Goal: Information Seeking & Learning: Understand process/instructions

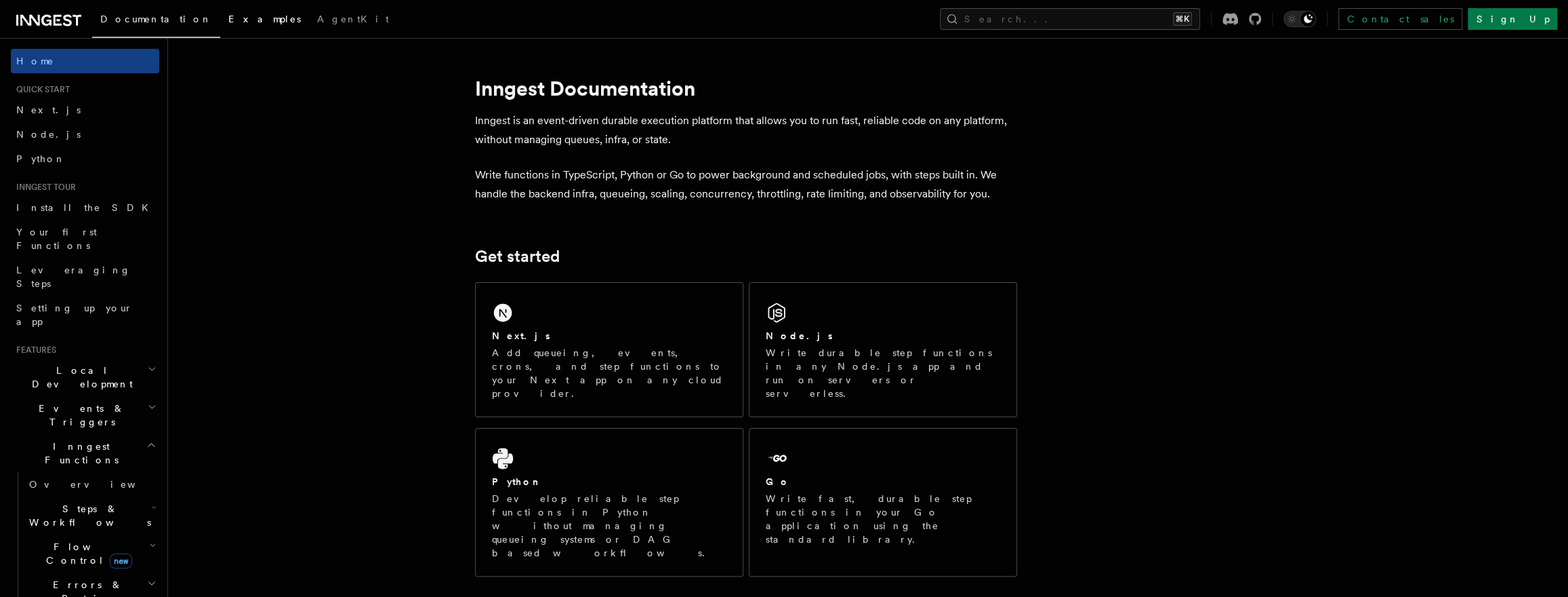
click at [220, 28] on link "Examples" at bounding box center [264, 20] width 88 height 32
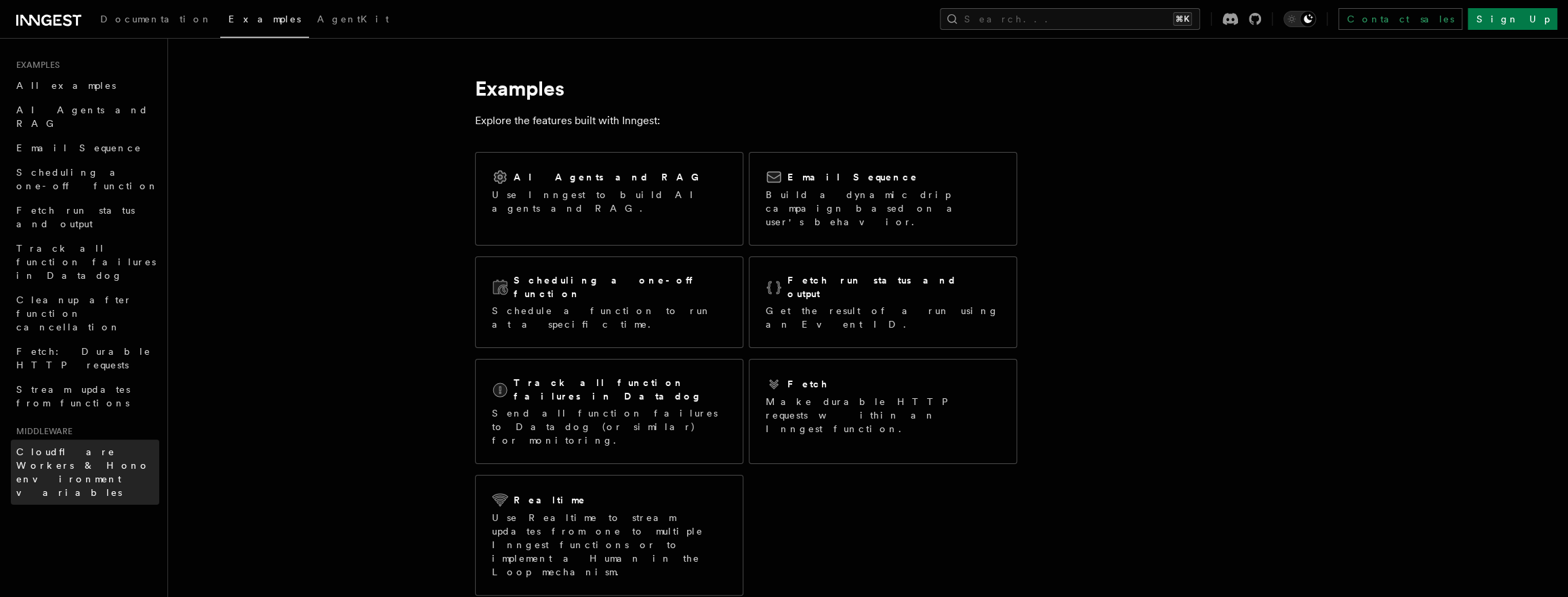
click at [101, 446] on span "Cloudflare Workers & Hono environment variables" at bounding box center [83, 471] width 133 height 51
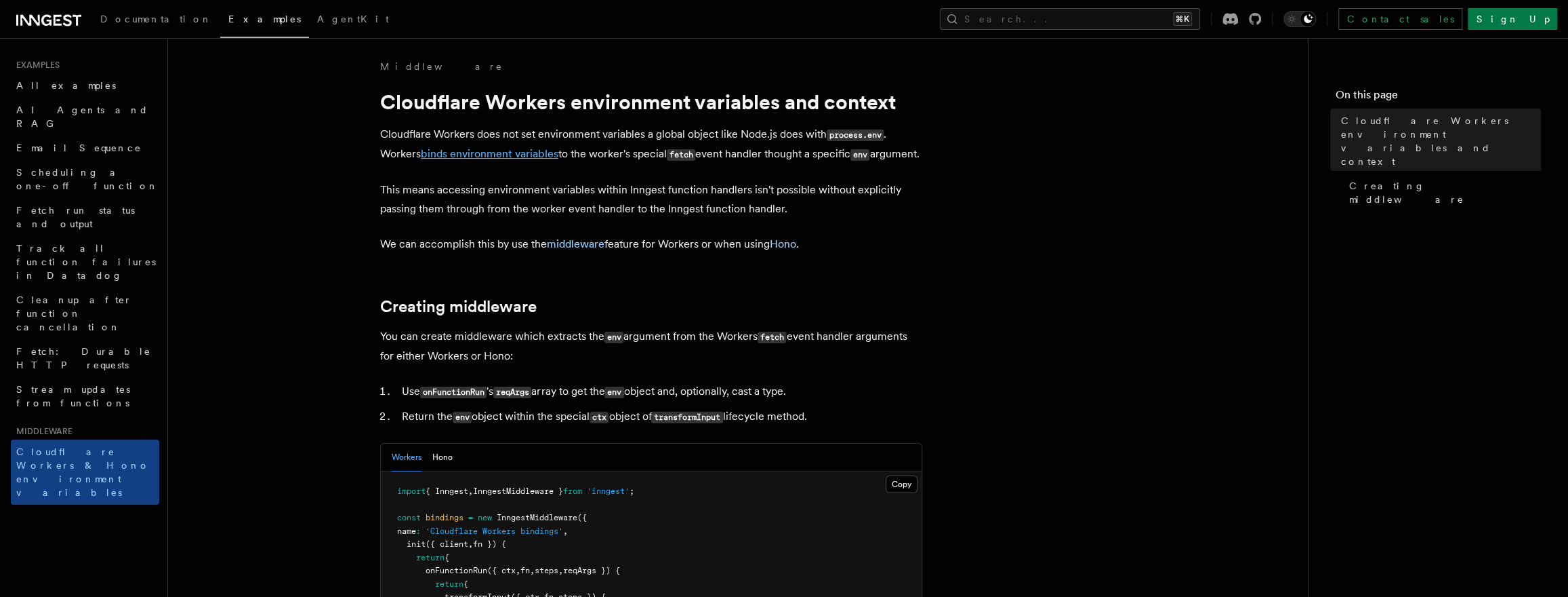
click at [488, 158] on link "binds environment variables" at bounding box center [489, 153] width 137 height 13
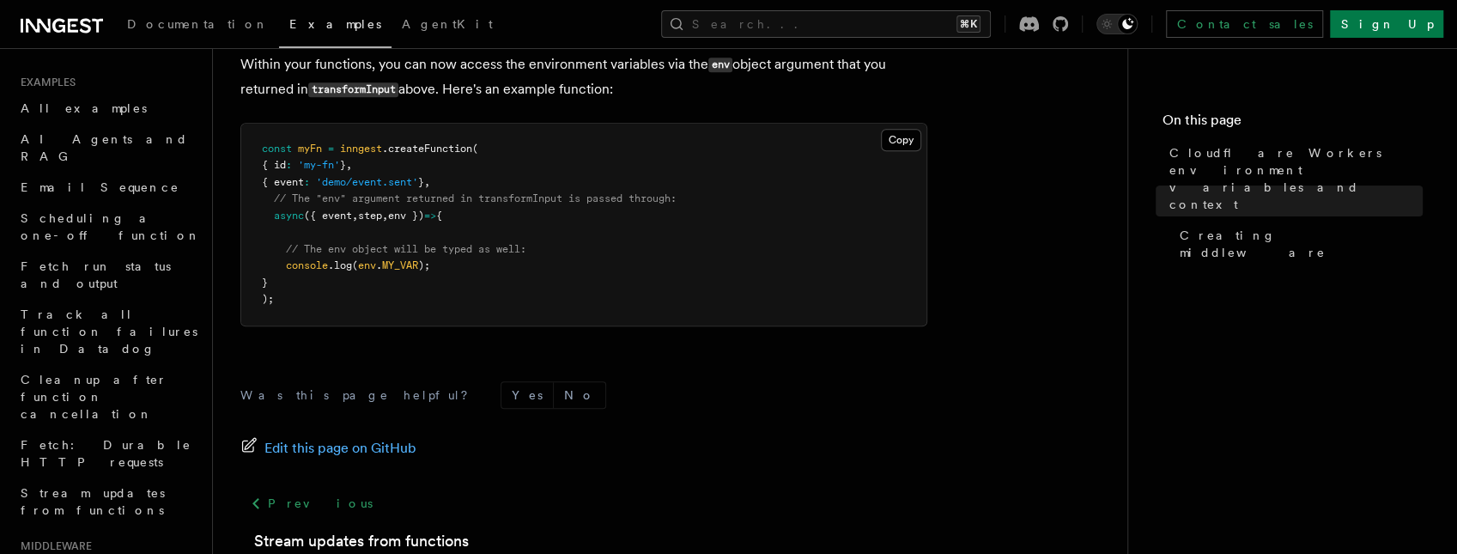
scroll to position [1211, 0]
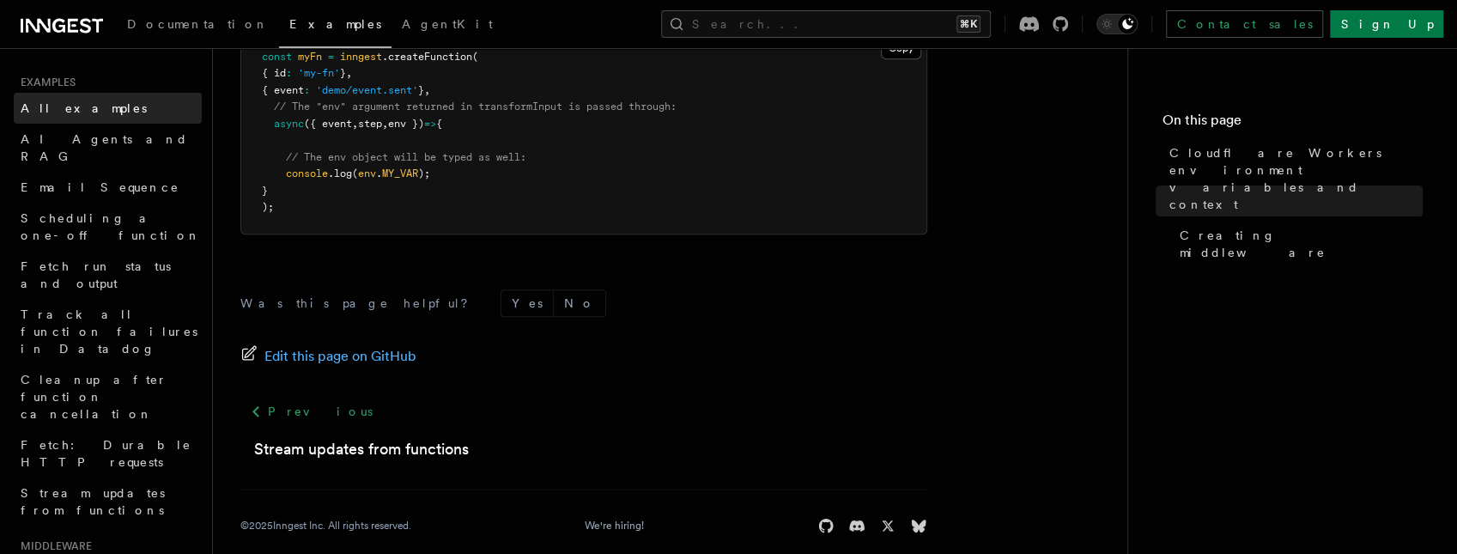
click at [109, 116] on link "All examples" at bounding box center [108, 108] width 188 height 31
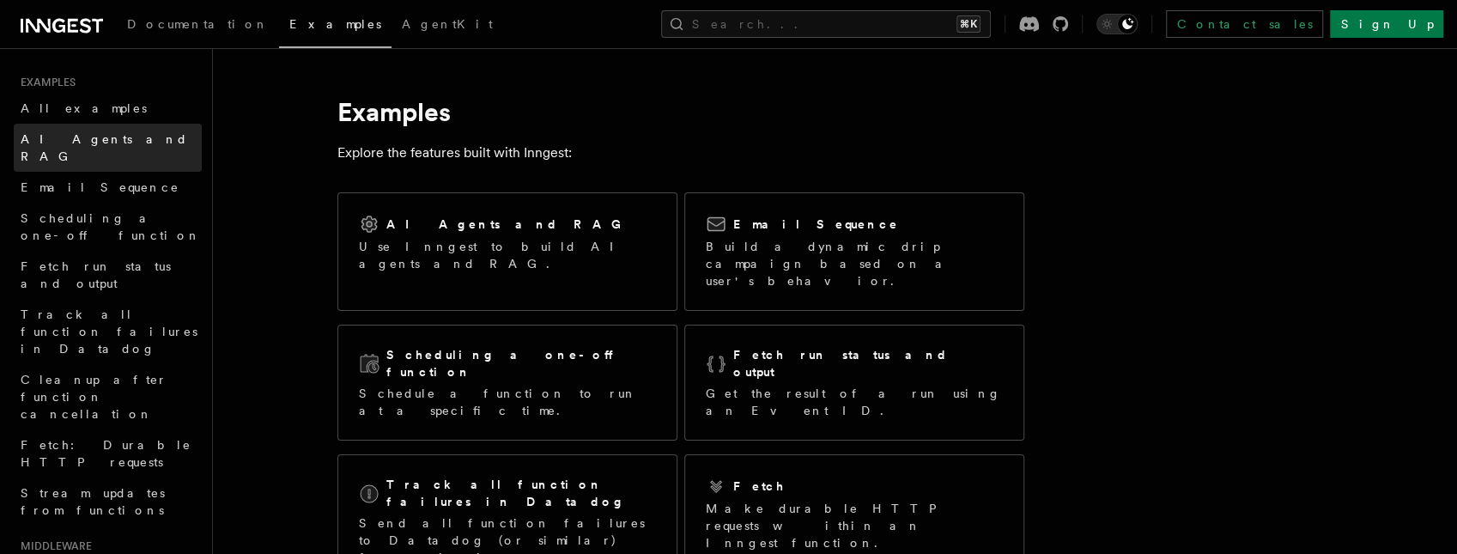
scroll to position [1211, 0]
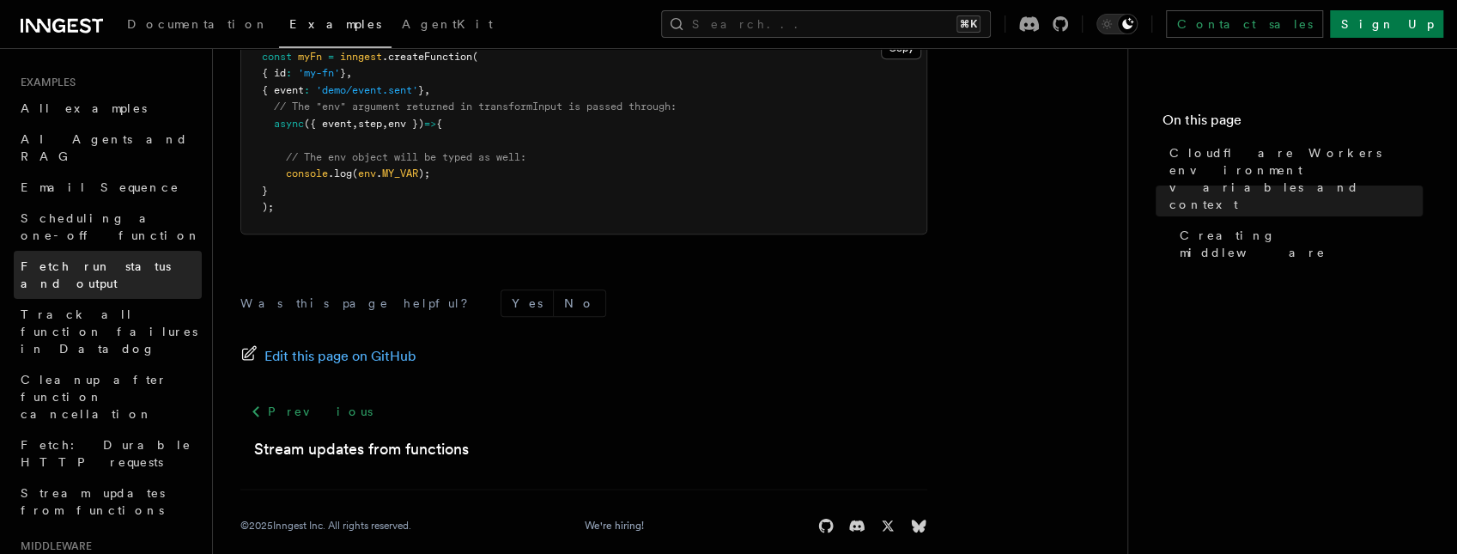
click at [167, 251] on link "Fetch run status and output" at bounding box center [108, 275] width 188 height 48
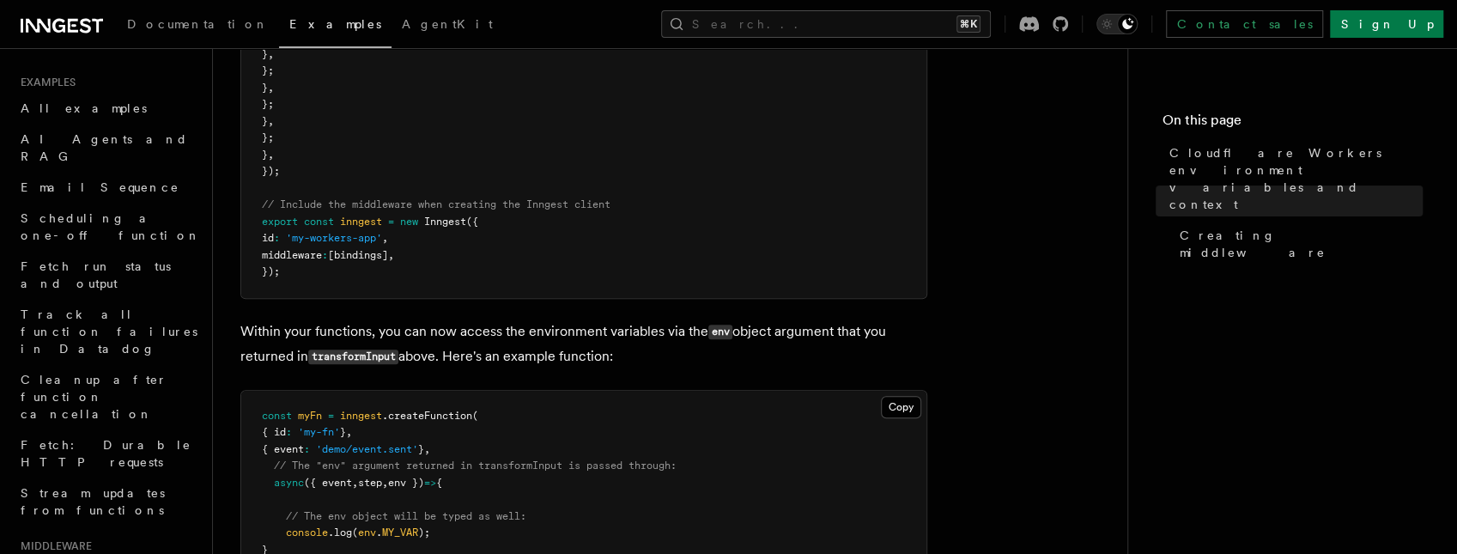
scroll to position [463, 0]
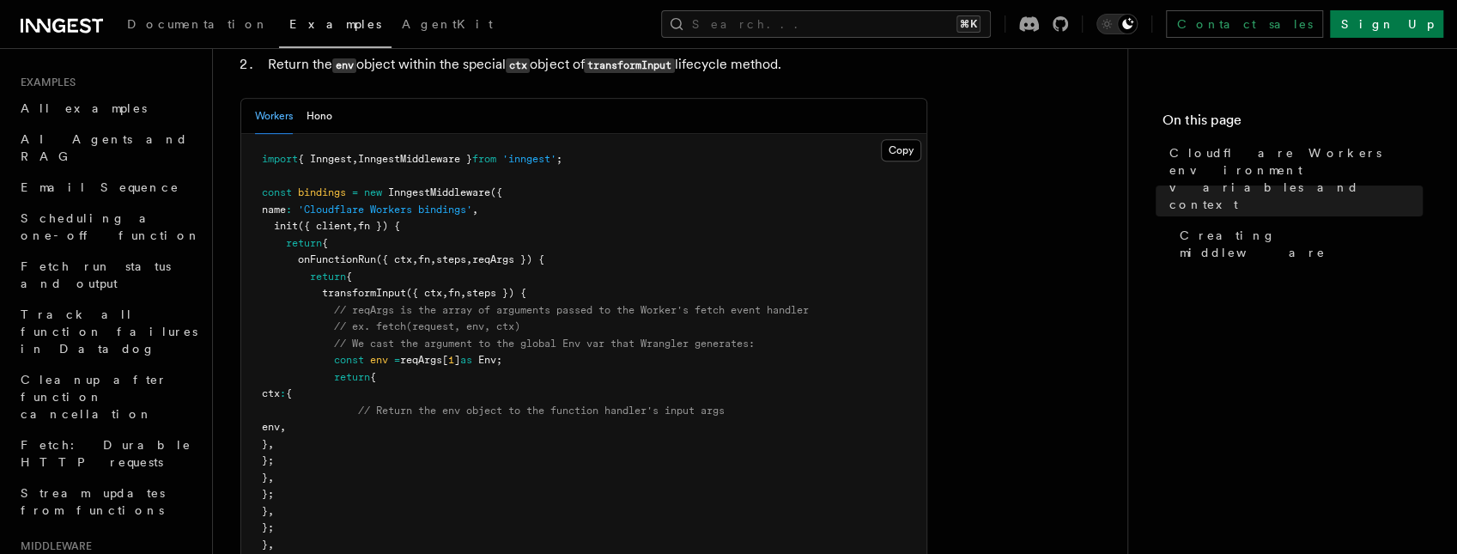
click at [555, 165] on span "'inngest'" at bounding box center [529, 159] width 54 height 12
copy span "inngest"
click at [543, 165] on span "'inngest'" at bounding box center [529, 159] width 54 height 12
click at [556, 165] on span "'inngest'" at bounding box center [529, 159] width 54 height 12
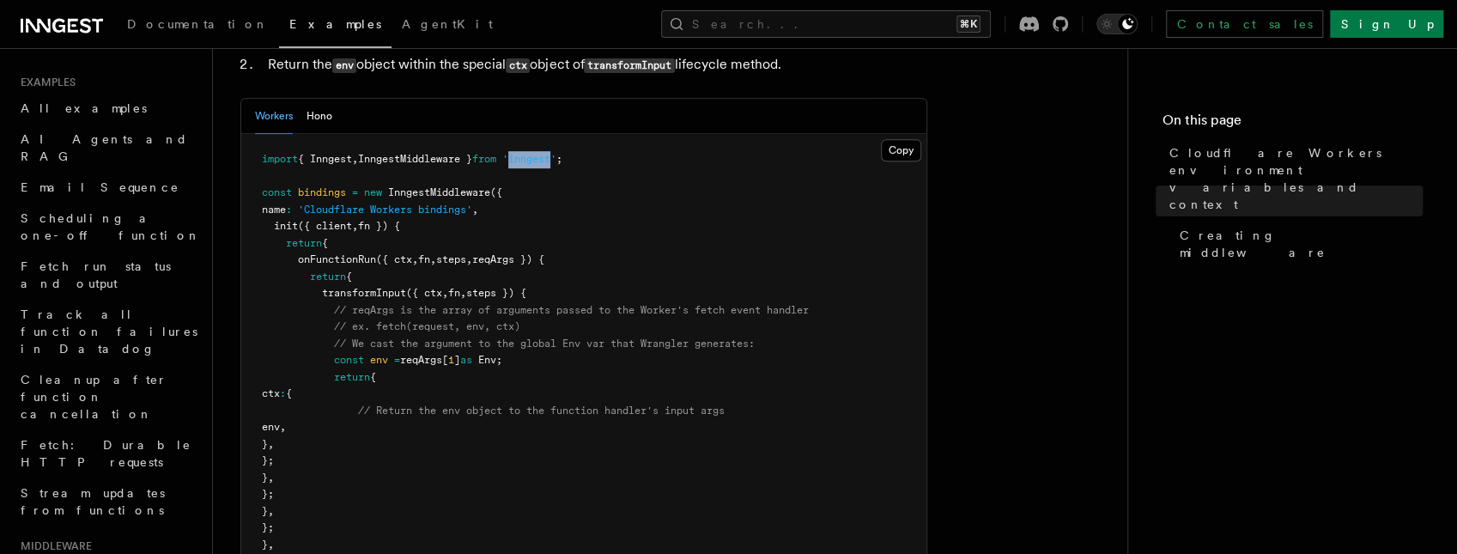
click at [556, 165] on span "'inngest'" at bounding box center [529, 159] width 54 height 12
copy span "inngest"
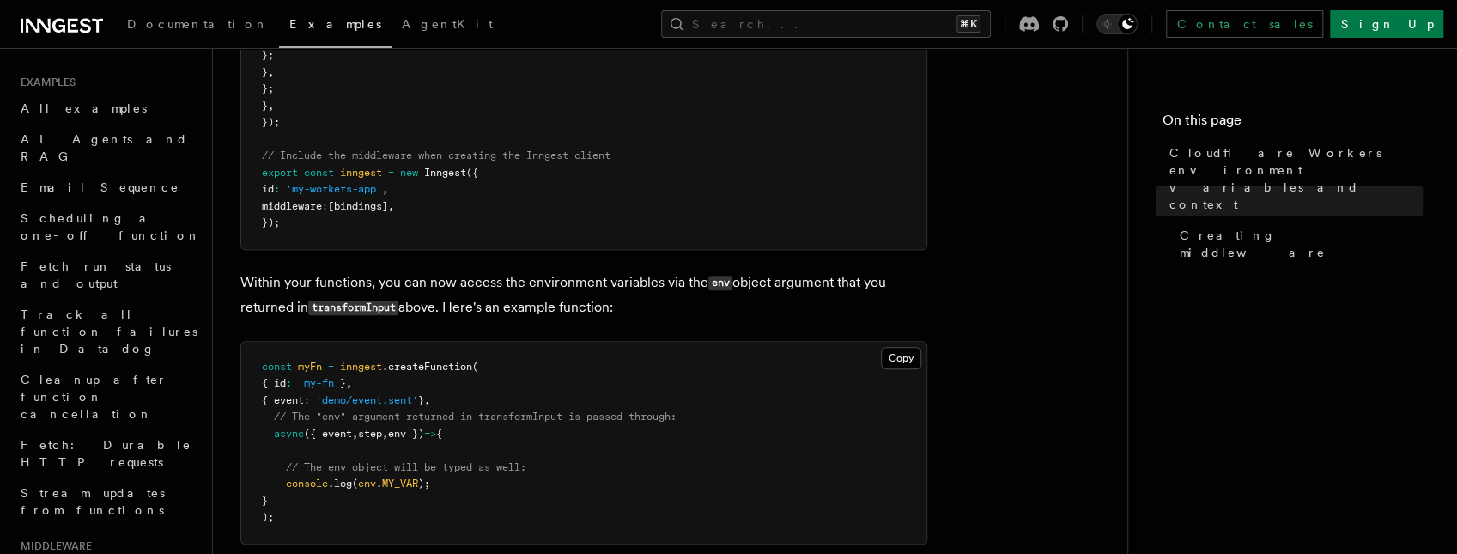
scroll to position [962, 0]
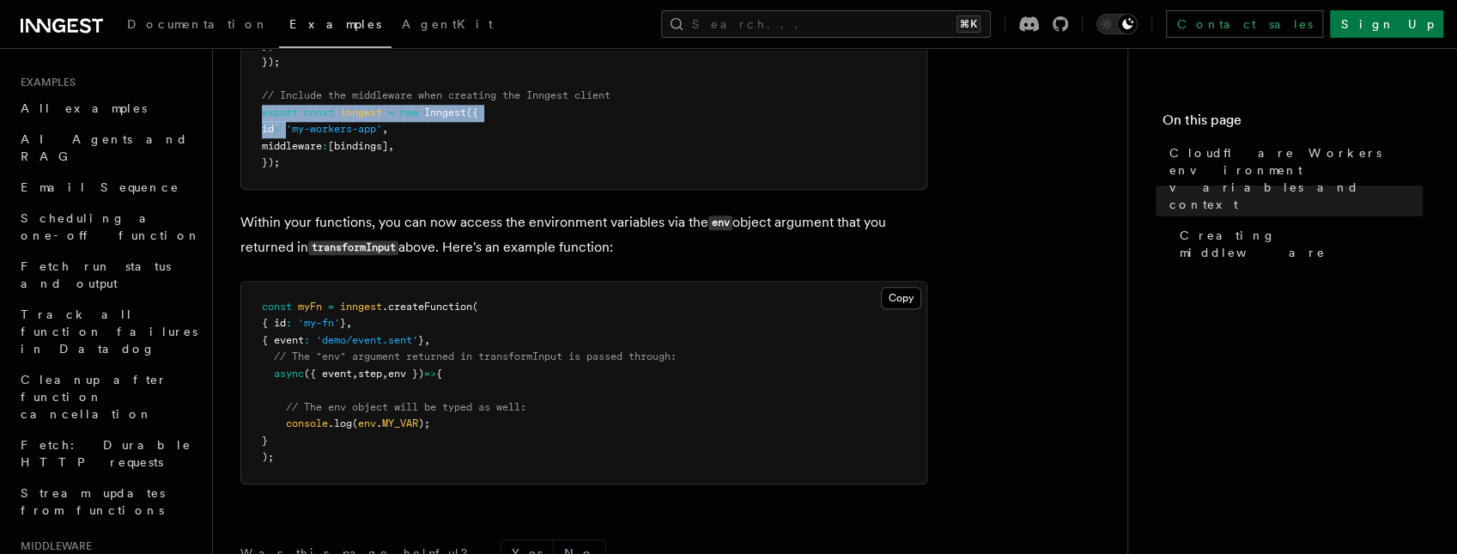
drag, startPoint x: 259, startPoint y: 141, endPoint x: 300, endPoint y: 161, distance: 46.1
drag, startPoint x: 260, startPoint y: 139, endPoint x: 299, endPoint y: 189, distance: 63.0
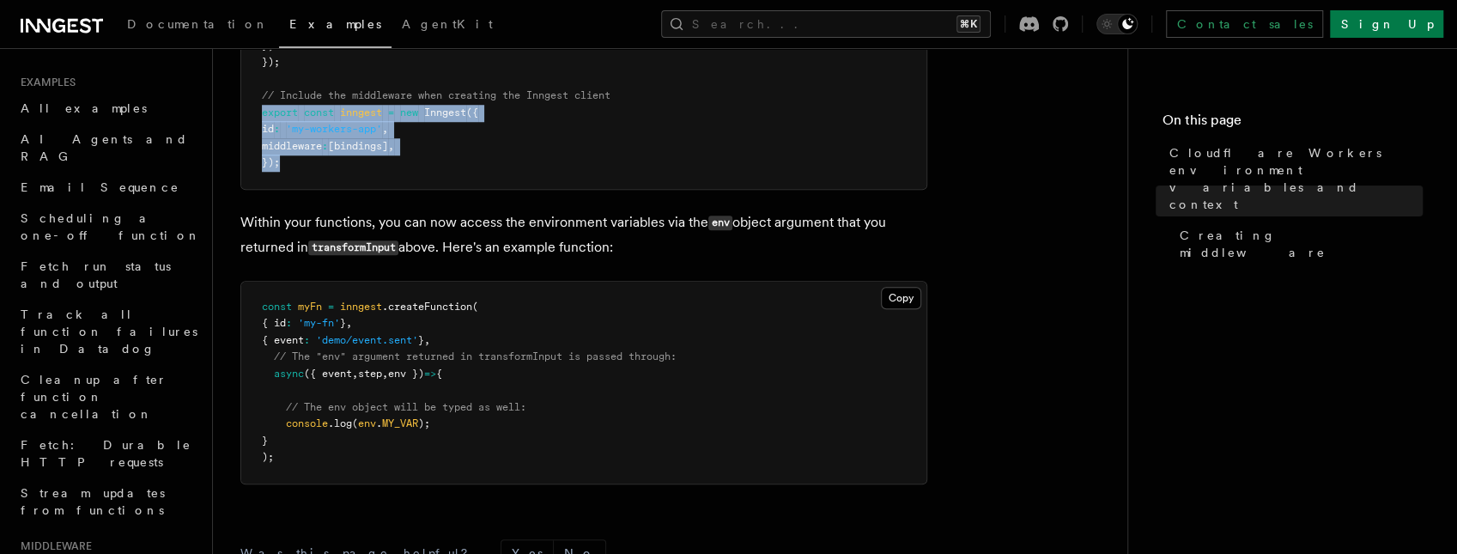
copy code "export const inngest = new Inngest ({ id : 'my-workers-app' , middleware : [bin…"
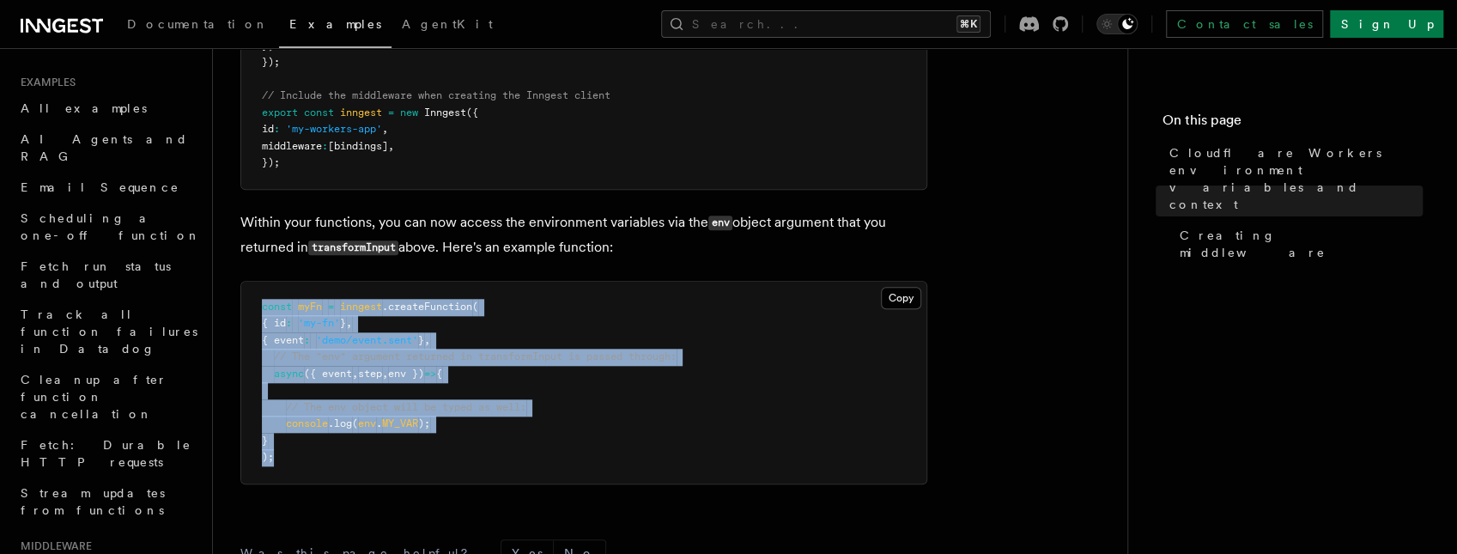
drag, startPoint x: 258, startPoint y: 330, endPoint x: 366, endPoint y: 483, distance: 186.7
click at [366, 483] on pre "const myFn = inngest .createFunction ( { id : 'my-fn' } , { event : 'demo/event…" at bounding box center [583, 383] width 685 height 202
copy code "const myFn = inngest .createFunction ( { id : 'my-fn' } , { event : 'demo/event…"
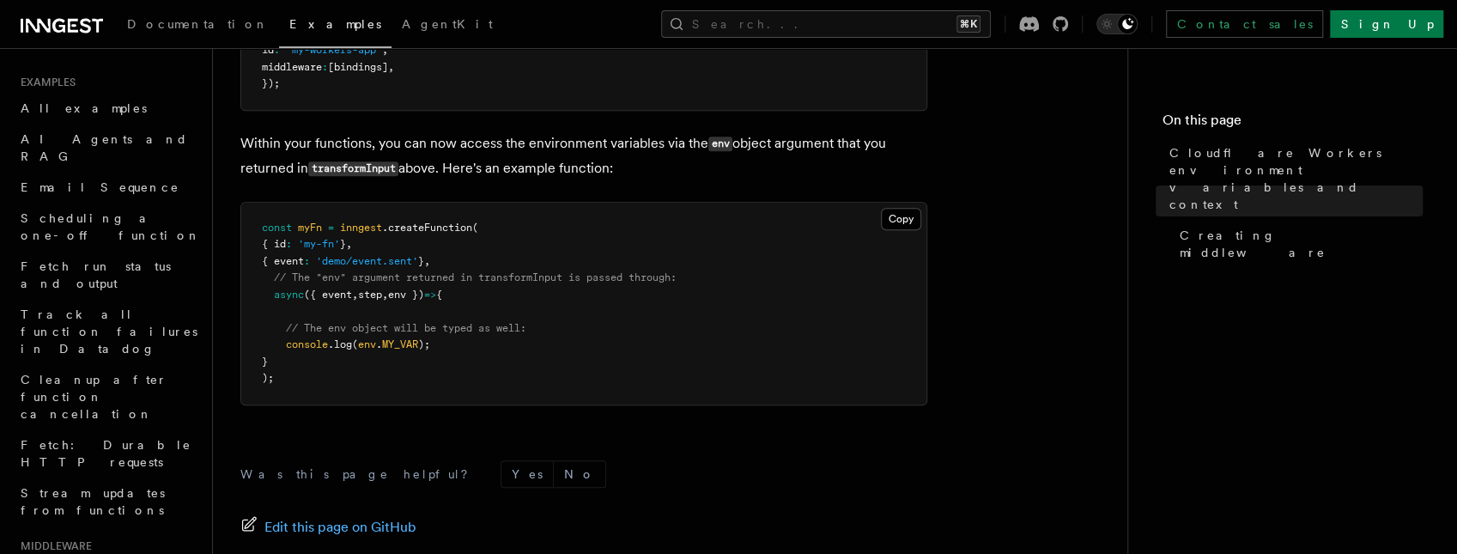
scroll to position [1031, 0]
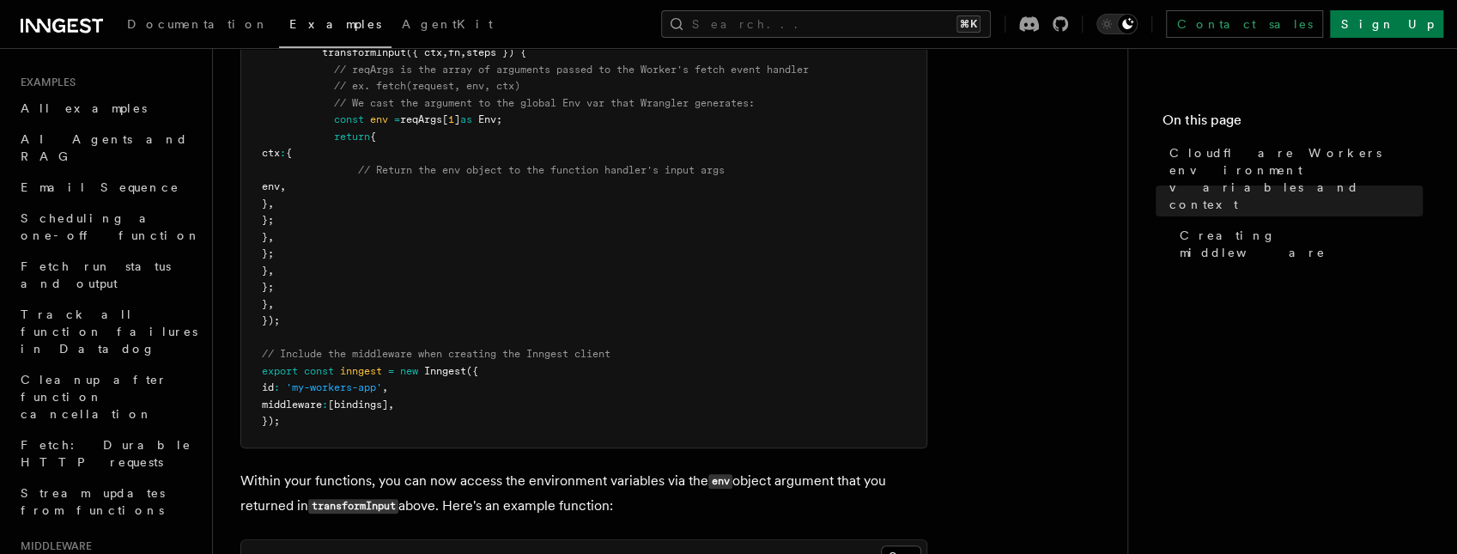
scroll to position [712, 0]
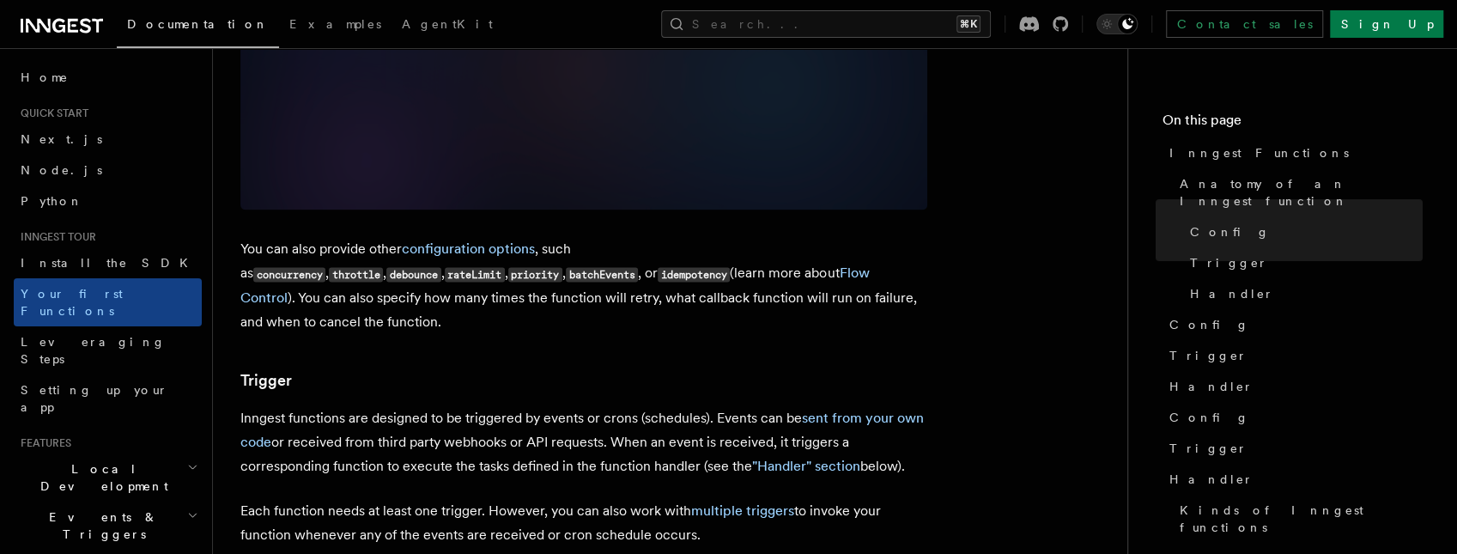
scroll to position [1488, 0]
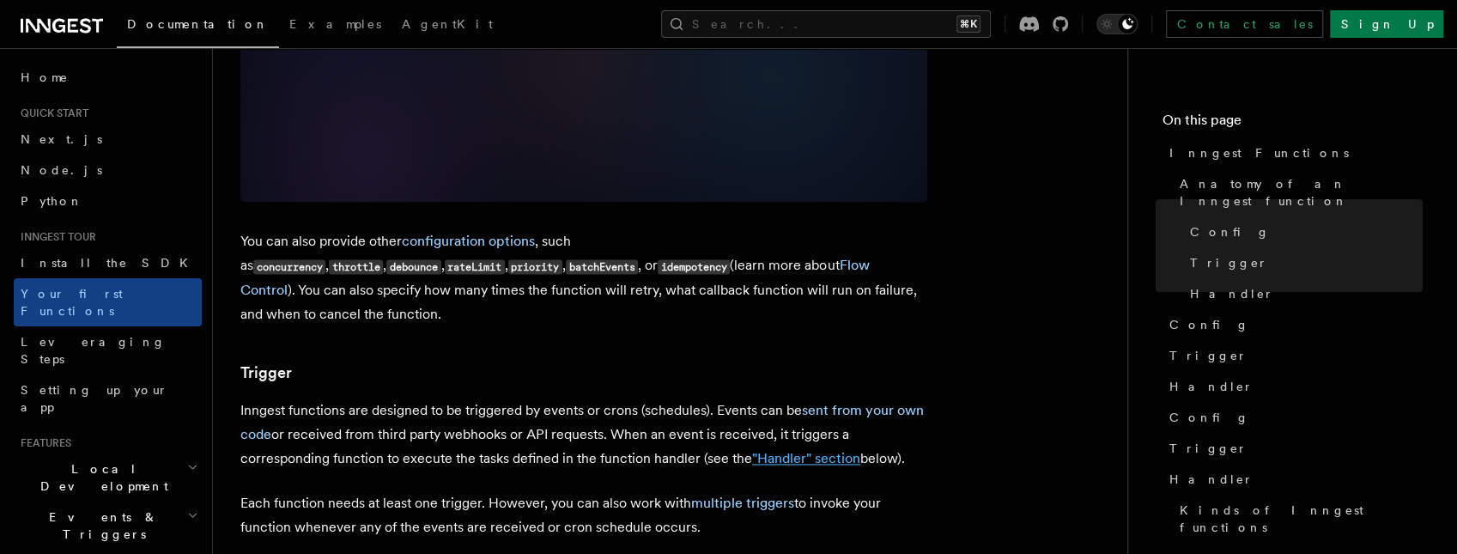
click at [767, 450] on link ""Handler" section" at bounding box center [806, 458] width 108 height 16
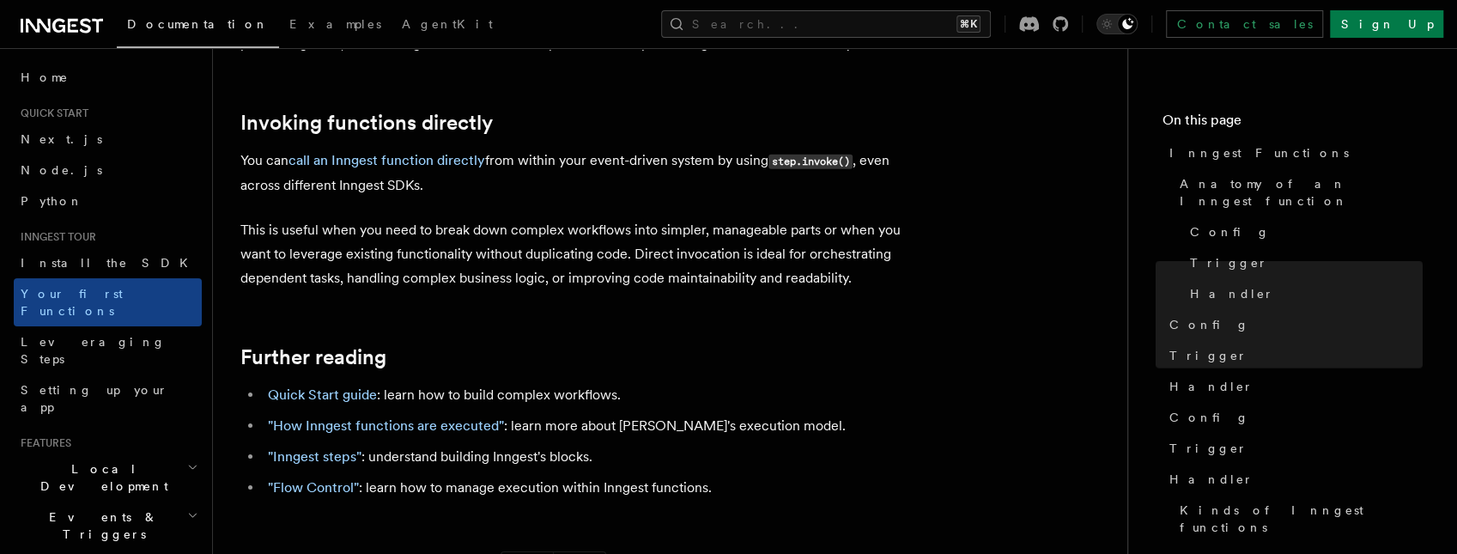
scroll to position [3450, 0]
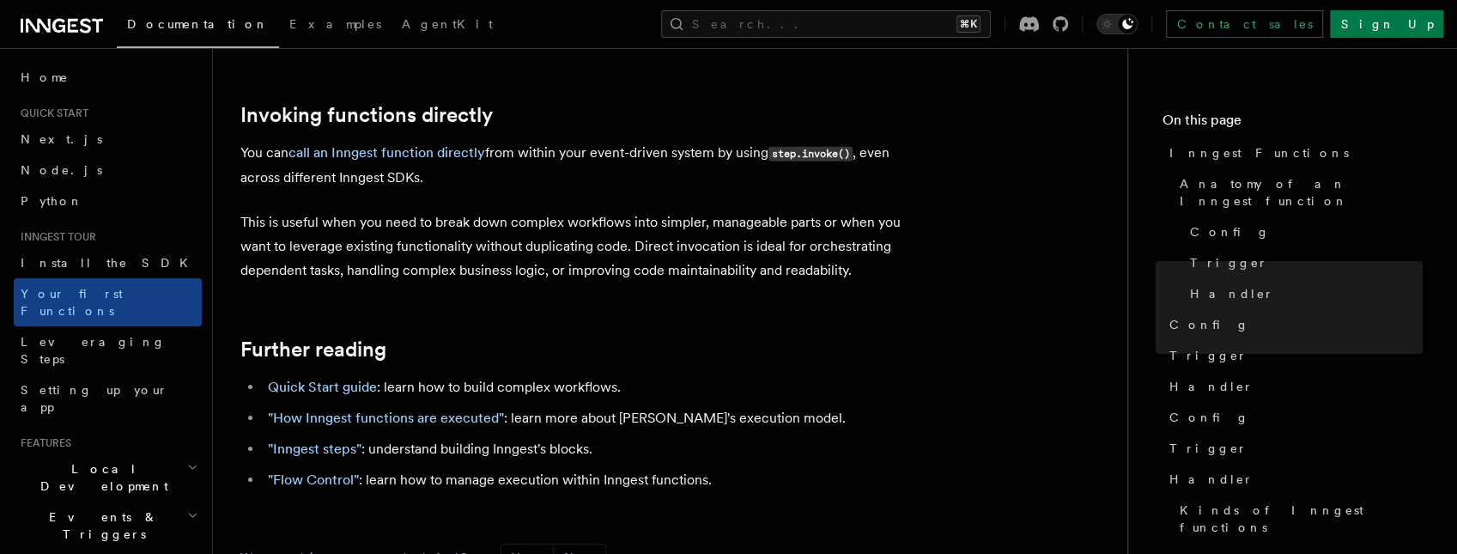
click at [185, 453] on h2 "Local Development" at bounding box center [108, 477] width 188 height 48
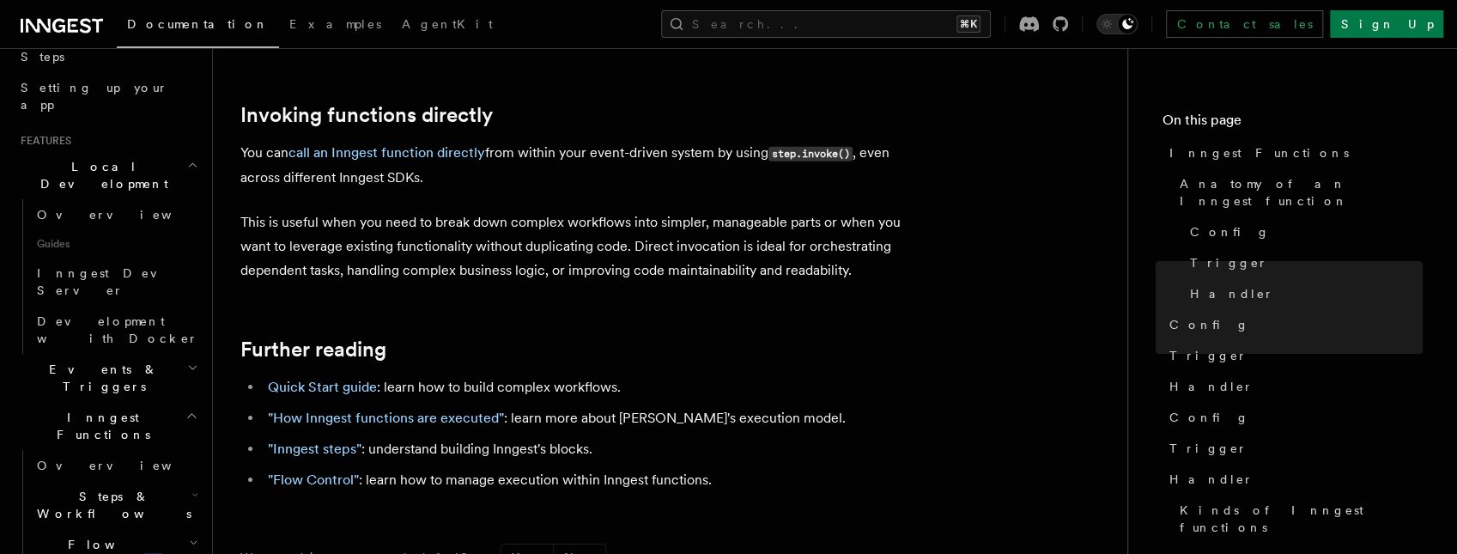
scroll to position [294, 0]
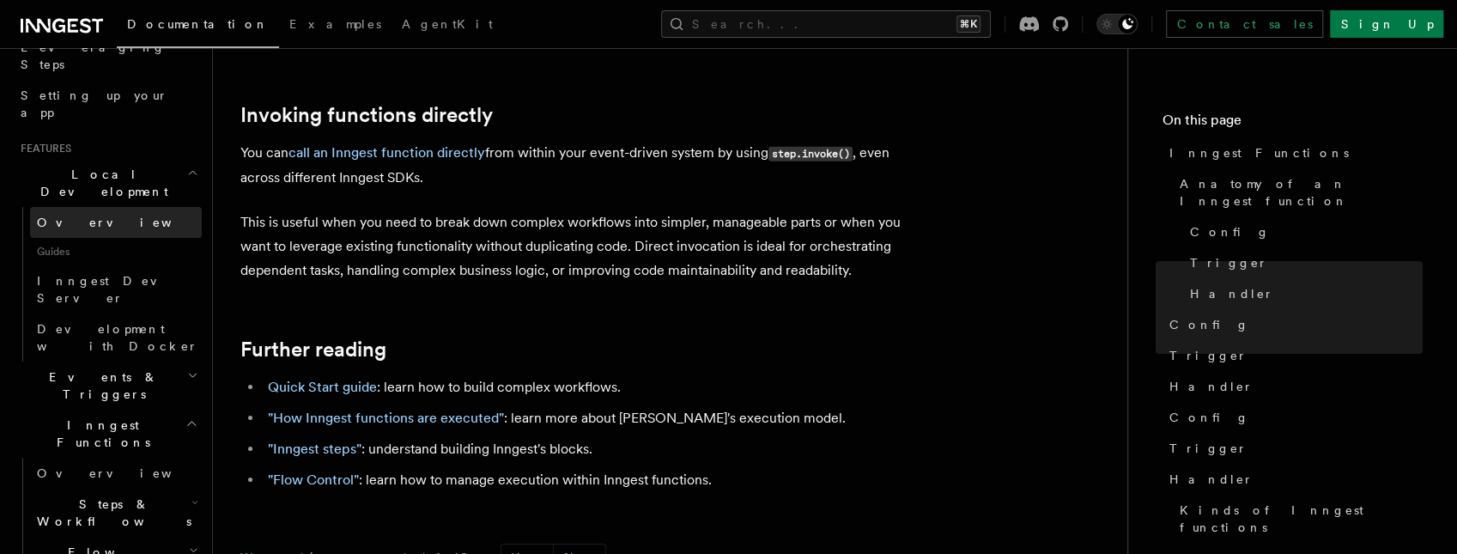
click at [122, 207] on link "Overview" at bounding box center [116, 222] width 172 height 31
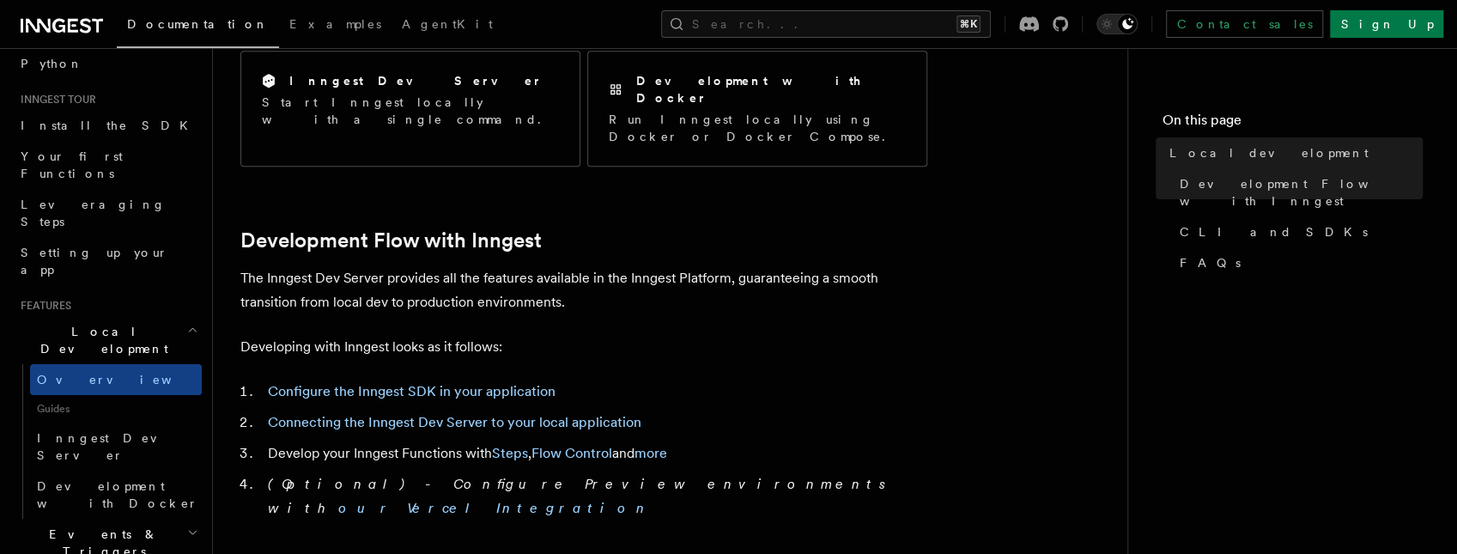
scroll to position [127, 0]
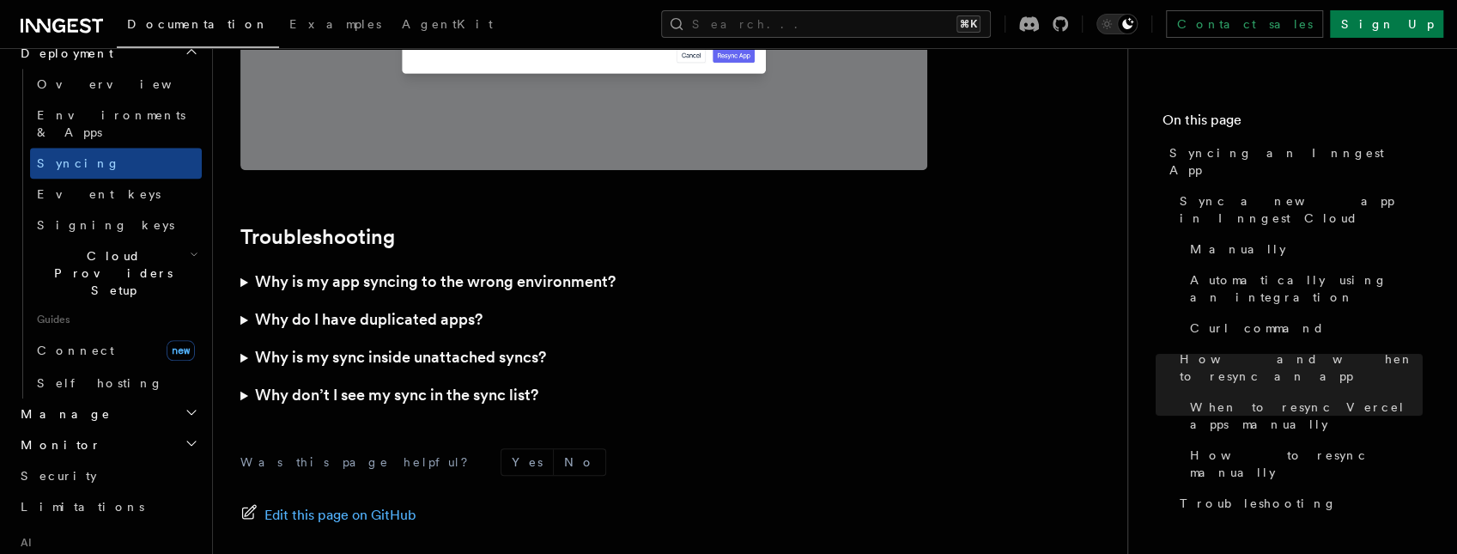
scroll to position [969, 0]
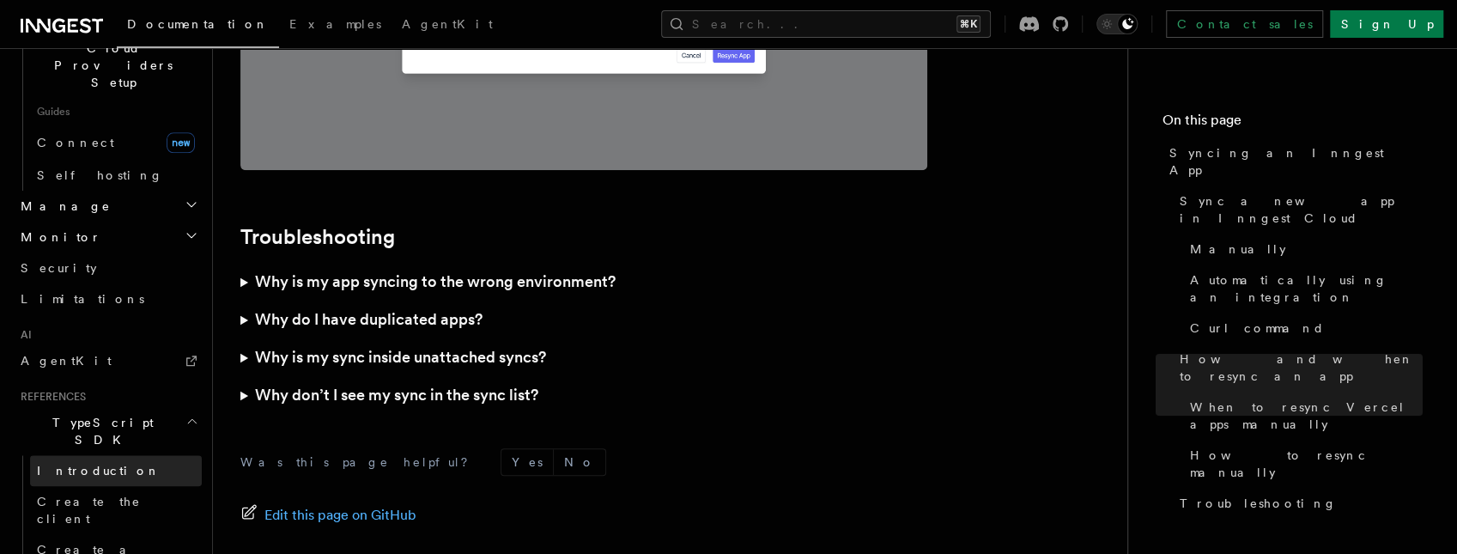
scroll to position [1179, 0]
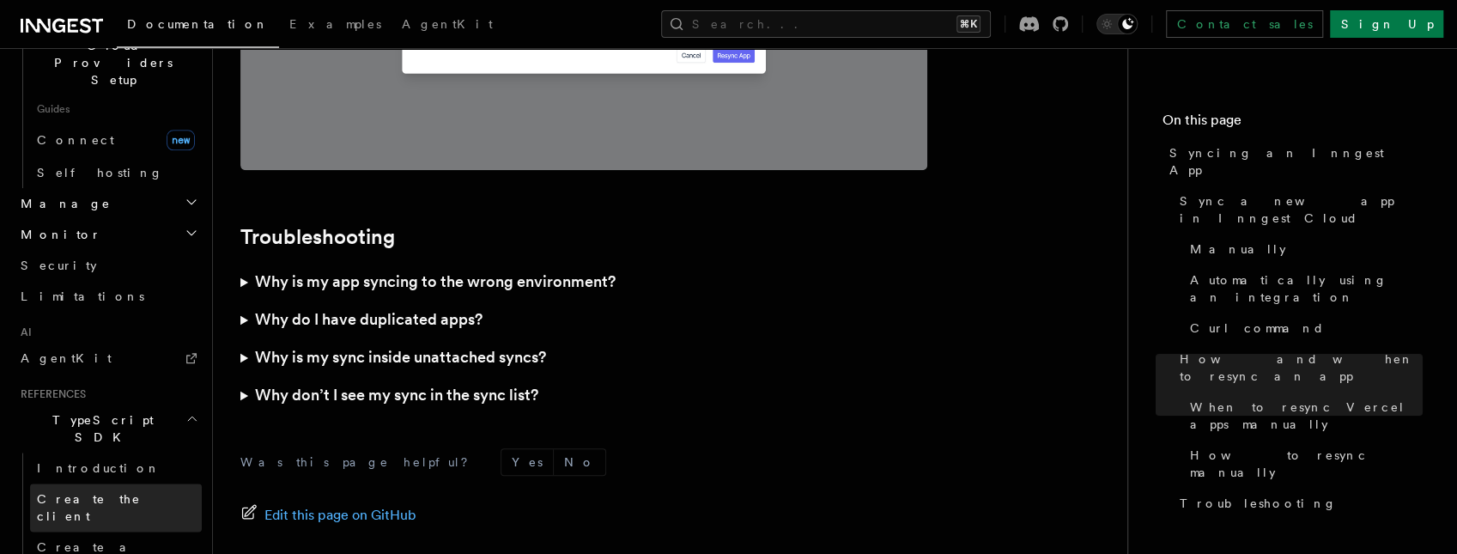
click at [144, 483] on link "Create the client" at bounding box center [116, 507] width 172 height 48
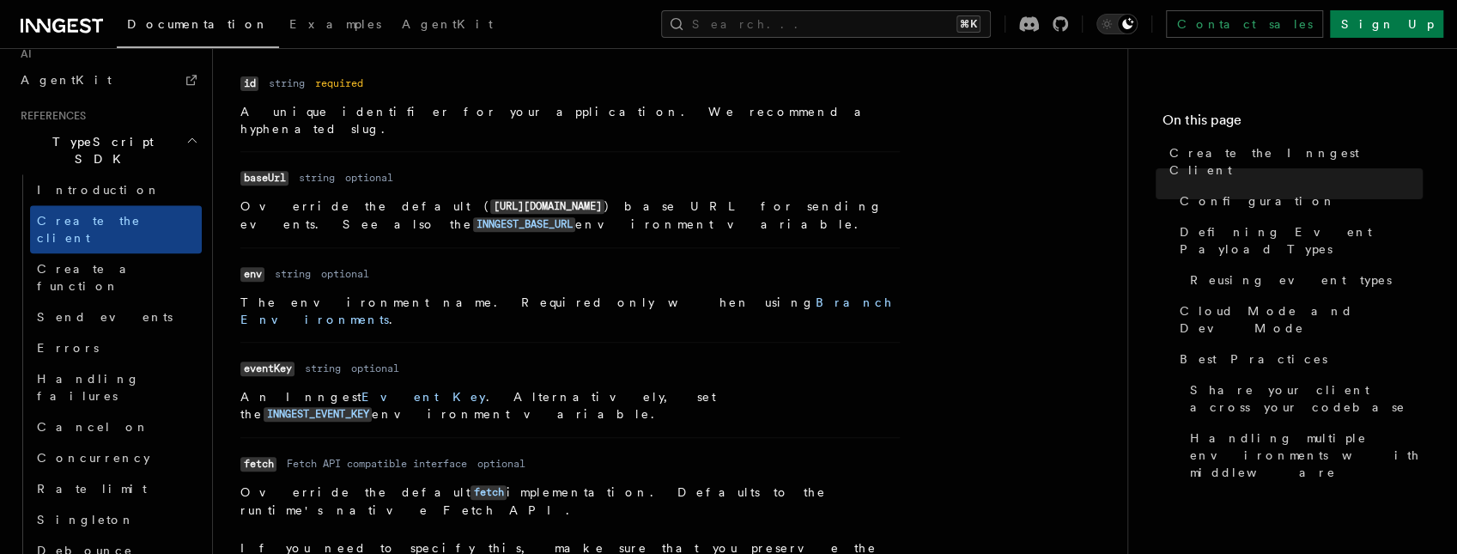
scroll to position [1102, 0]
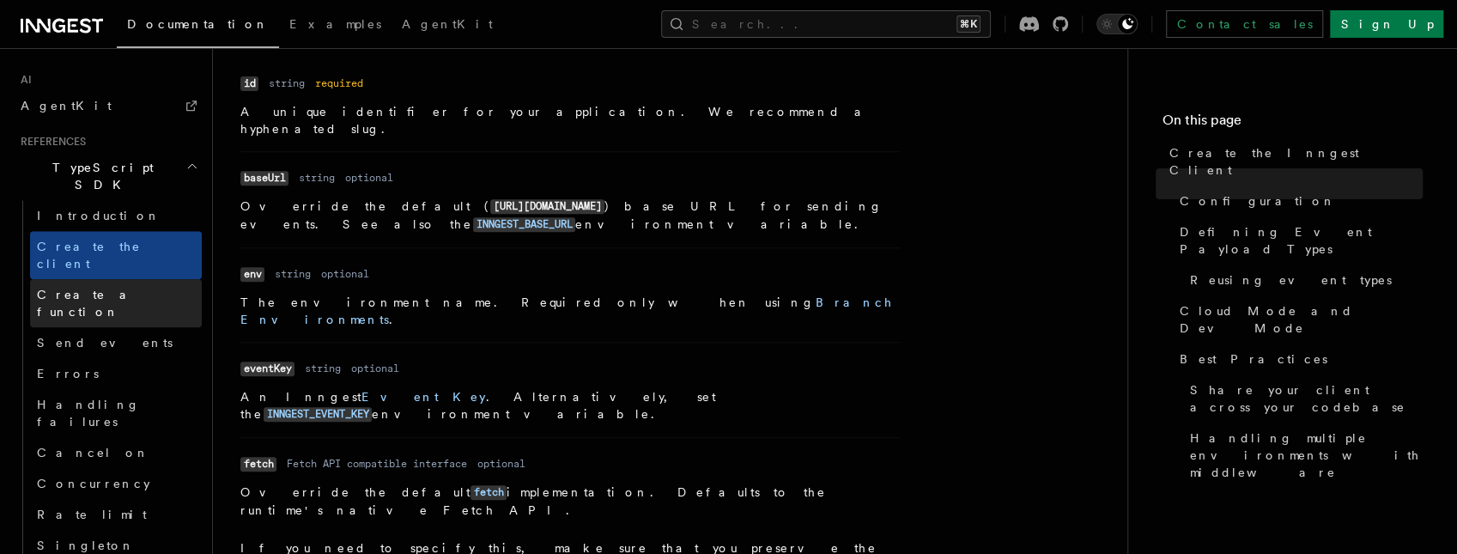
click at [103, 288] on span "Create a function" at bounding box center [88, 303] width 102 height 31
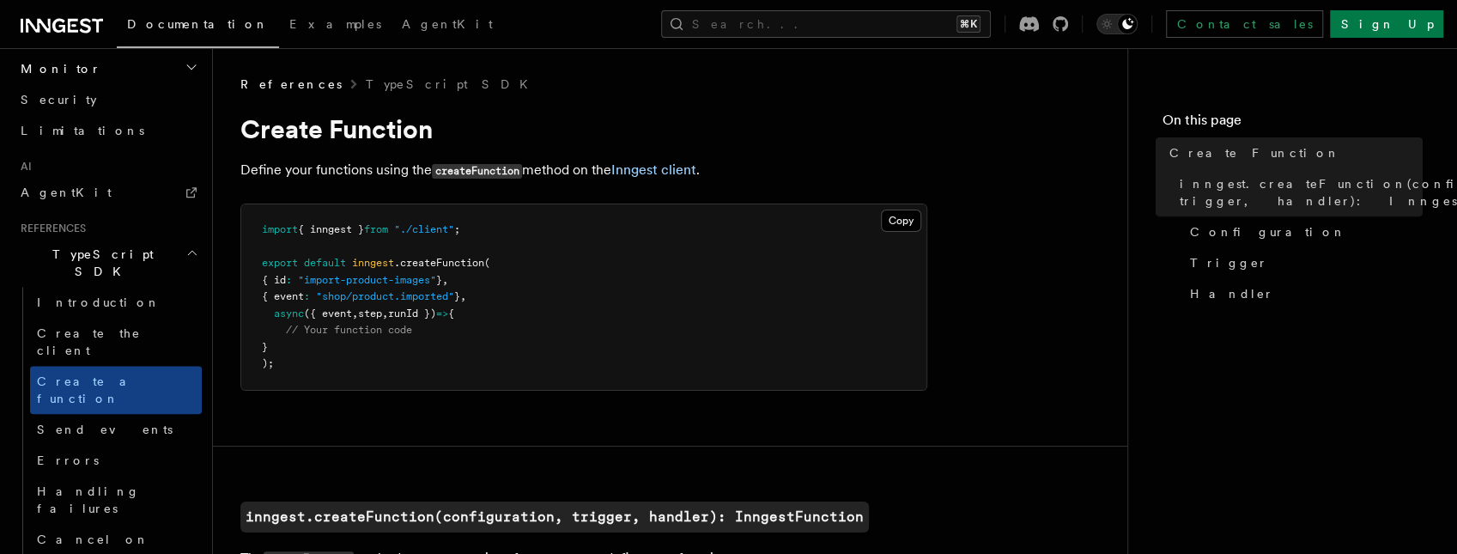
scroll to position [1007, 0]
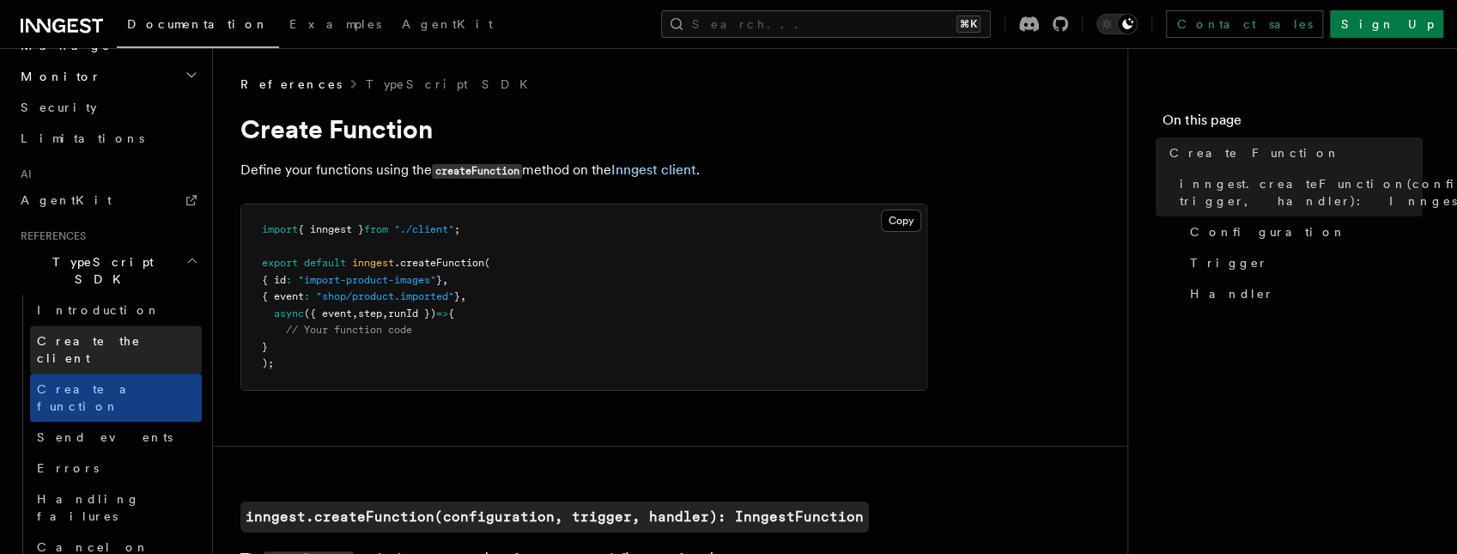
click at [112, 334] on span "Create the client" at bounding box center [89, 349] width 104 height 31
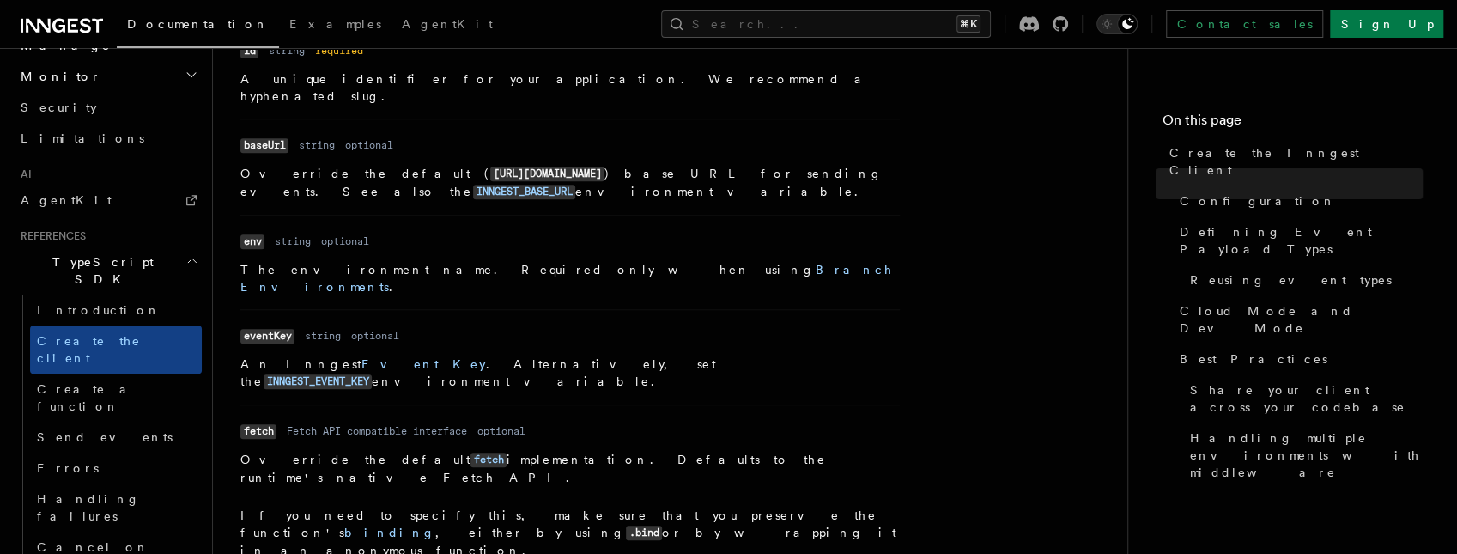
scroll to position [486, 0]
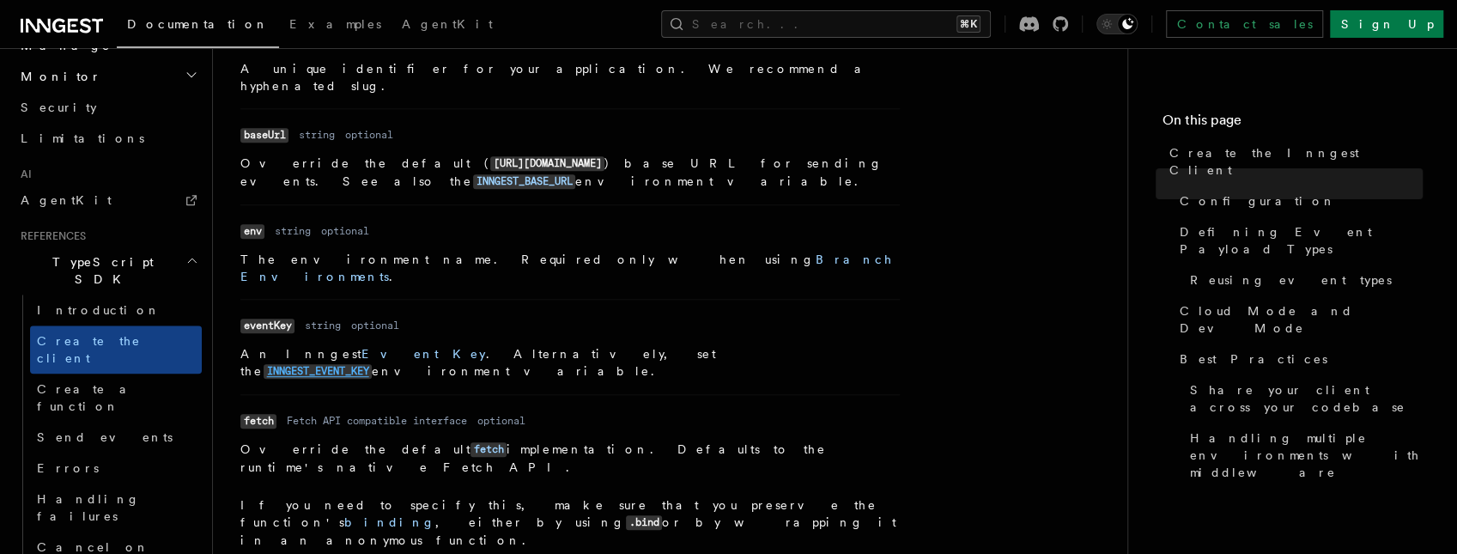
click at [372, 364] on code "INNGEST_EVENT_KEY" at bounding box center [318, 371] width 108 height 15
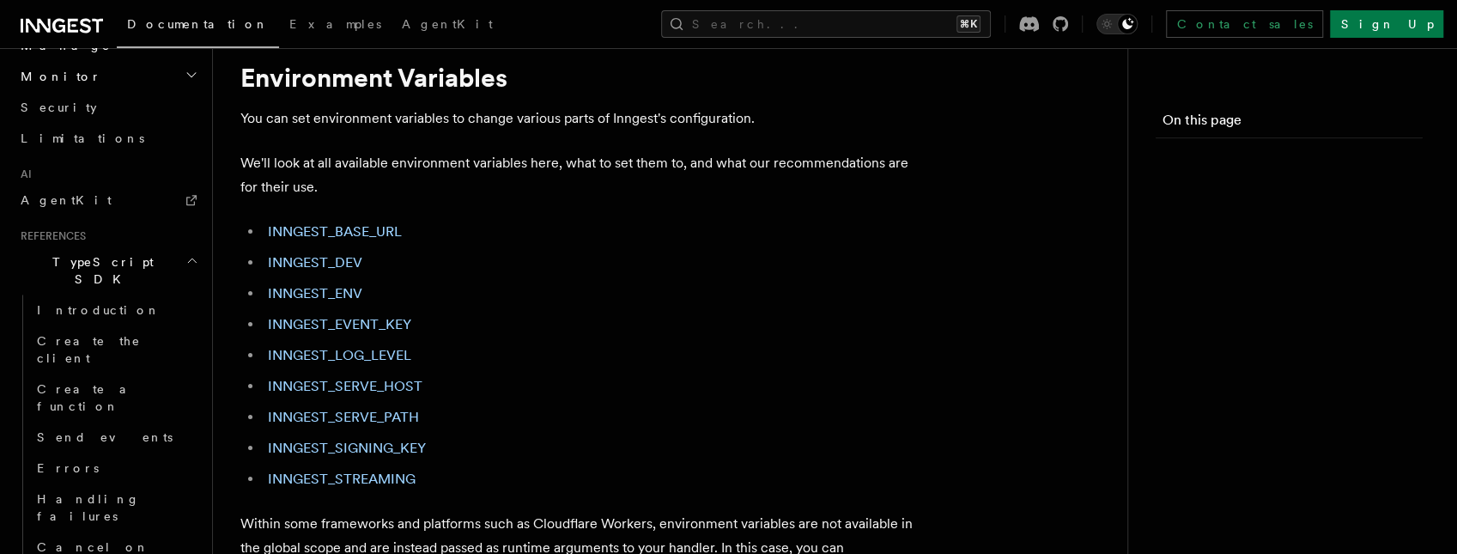
click at [496, 319] on ul "INNGEST_BASE_URL INNGEST_DEV INNGEST_ENV INNGEST_EVENT_KEY INNGEST_LOG_LEVEL IN…" at bounding box center [583, 355] width 687 height 271
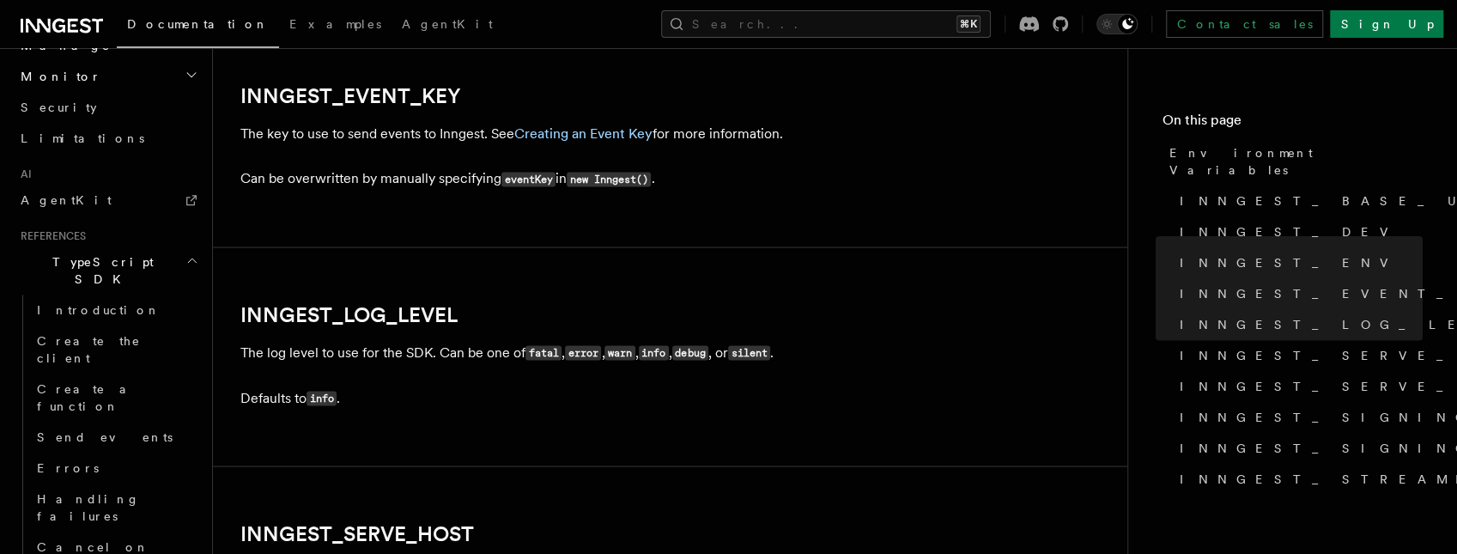
scroll to position [1956, 0]
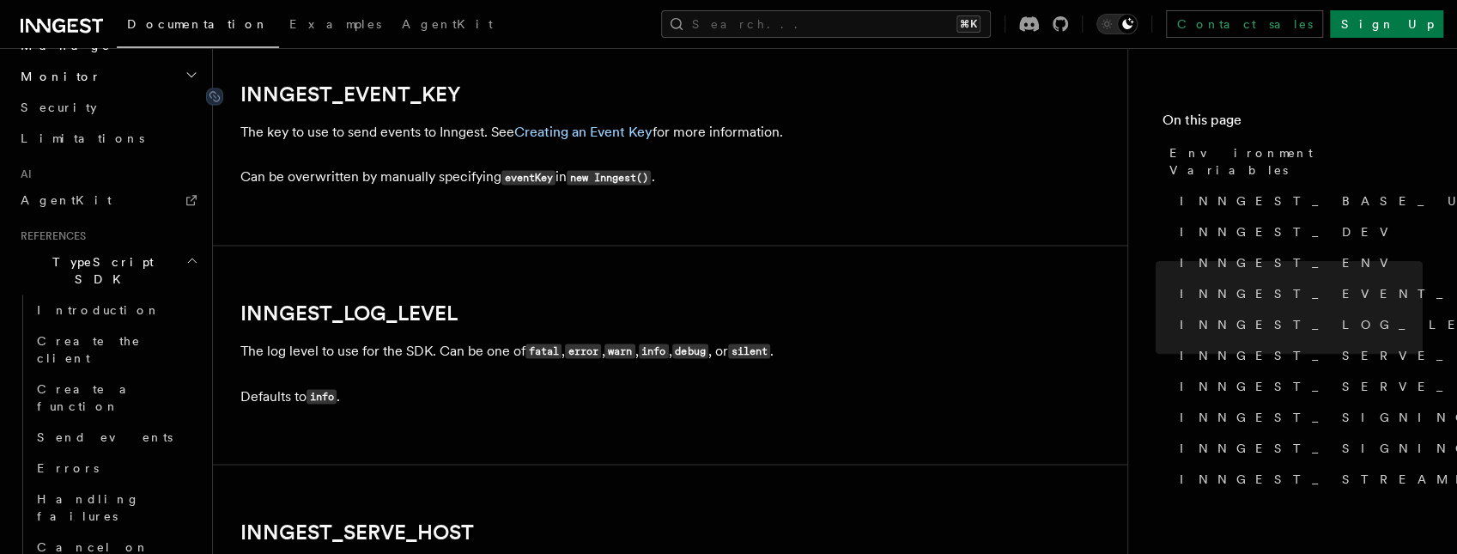
click at [380, 91] on link "INNGEST_EVENT_KEY" at bounding box center [350, 94] width 221 height 24
drag, startPoint x: 459, startPoint y: 85, endPoint x: 482, endPoint y: 89, distance: 22.7
click at [459, 85] on h2 "INNGEST_EVENT_KEY" at bounding box center [583, 94] width 687 height 24
drag, startPoint x: 479, startPoint y: 89, endPoint x: 233, endPoint y: 95, distance: 246.5
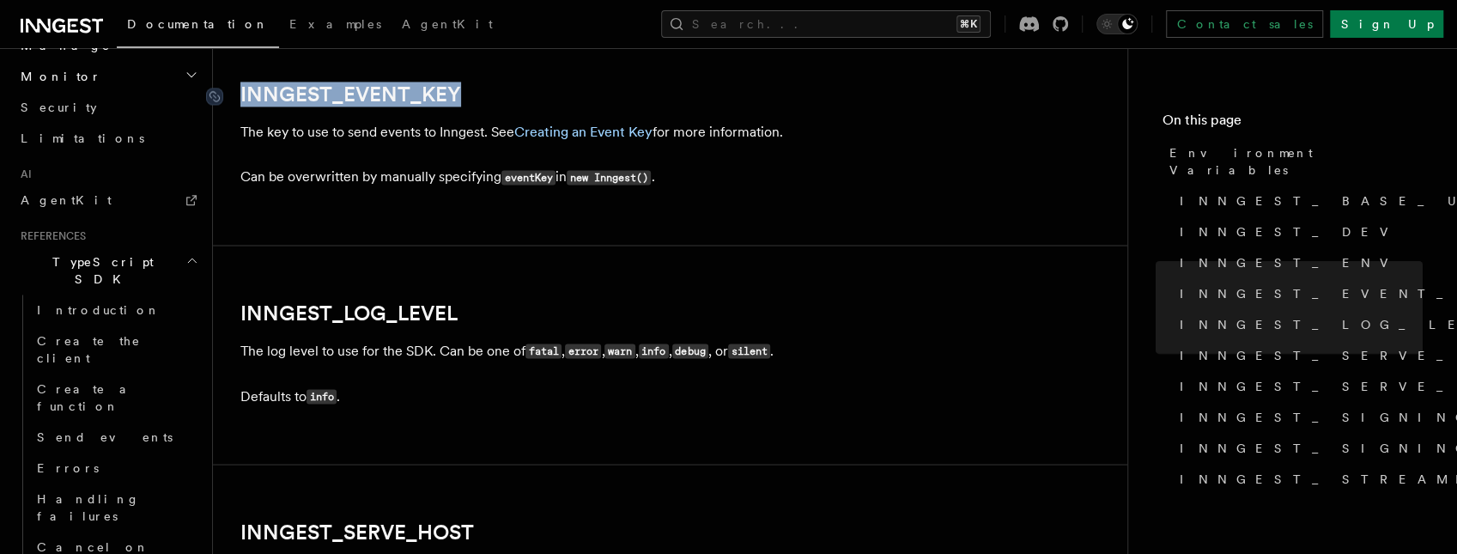
click at [240, 95] on h2 "INNGEST_EVENT_KEY" at bounding box center [583, 94] width 687 height 24
copy link "INNGEST_EVENT_KEY"
click at [1278, 402] on link "INNGEST_SIGNING_KEY" at bounding box center [1298, 417] width 250 height 31
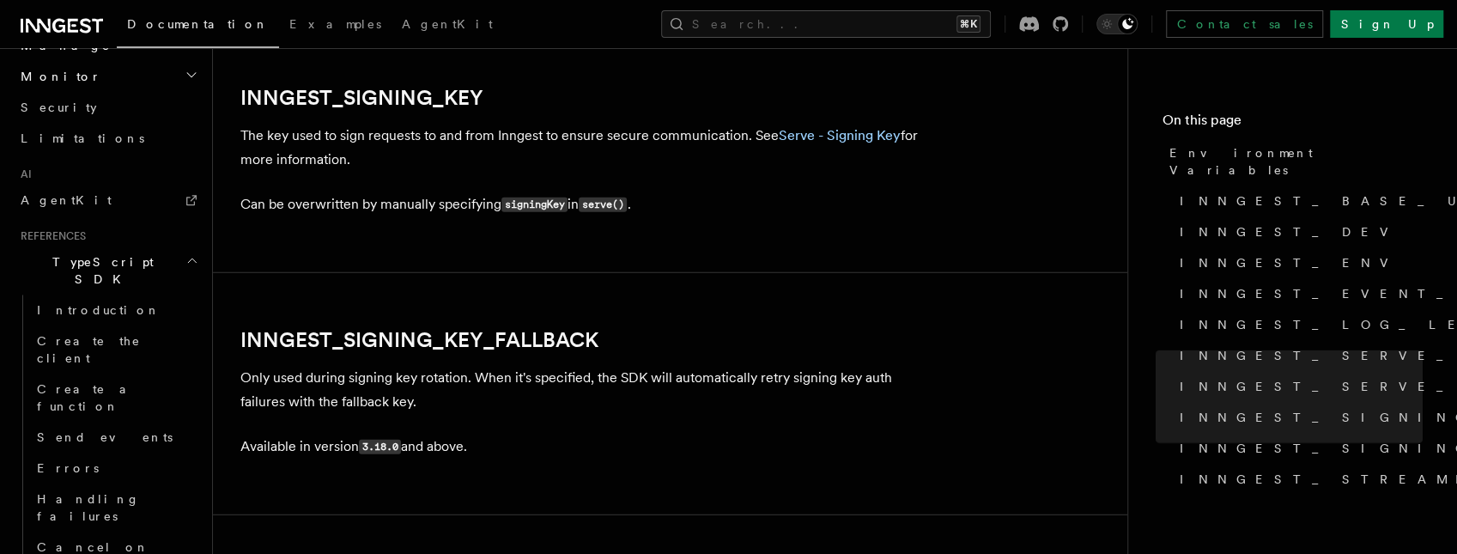
scroll to position [3017, 0]
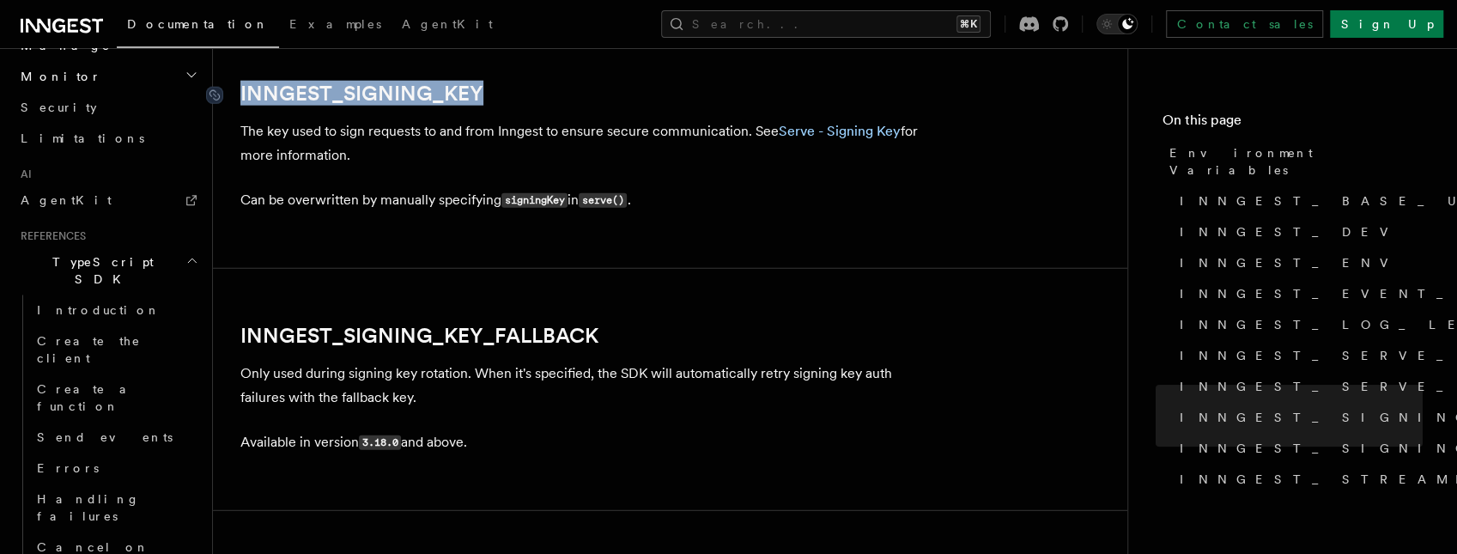
drag, startPoint x: 508, startPoint y: 88, endPoint x: 242, endPoint y: 88, distance: 266.1
click at [242, 88] on h2 "INNGEST_SIGNING_KEY" at bounding box center [583, 94] width 687 height 24
copy link "INNGEST_SIGNING_KEY"
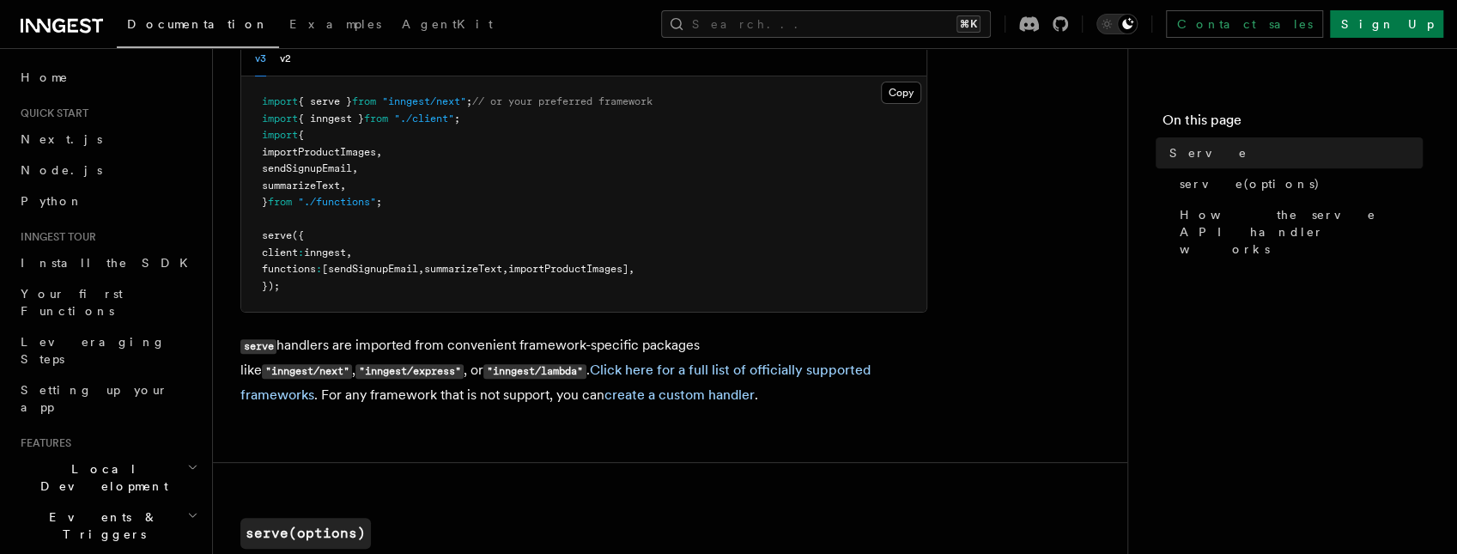
scroll to position [212, 0]
click at [604, 393] on link "create a custom handler" at bounding box center [679, 393] width 150 height 16
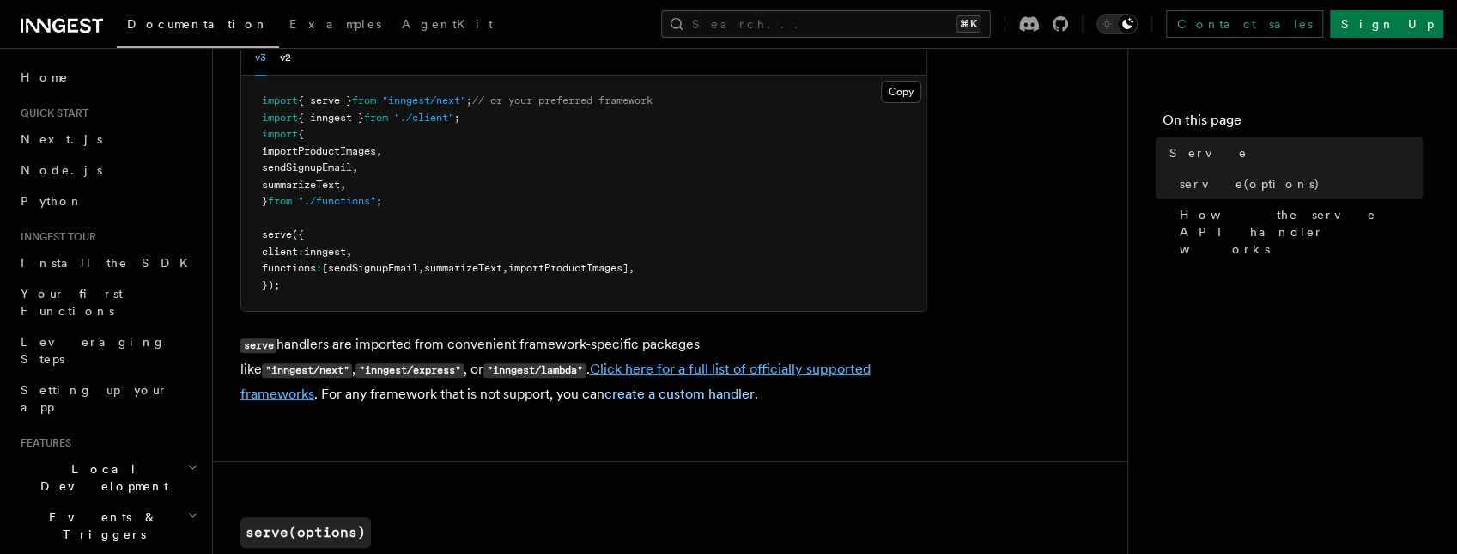
click at [578, 364] on link "Click here for a full list of officially supported frameworks" at bounding box center [555, 381] width 630 height 41
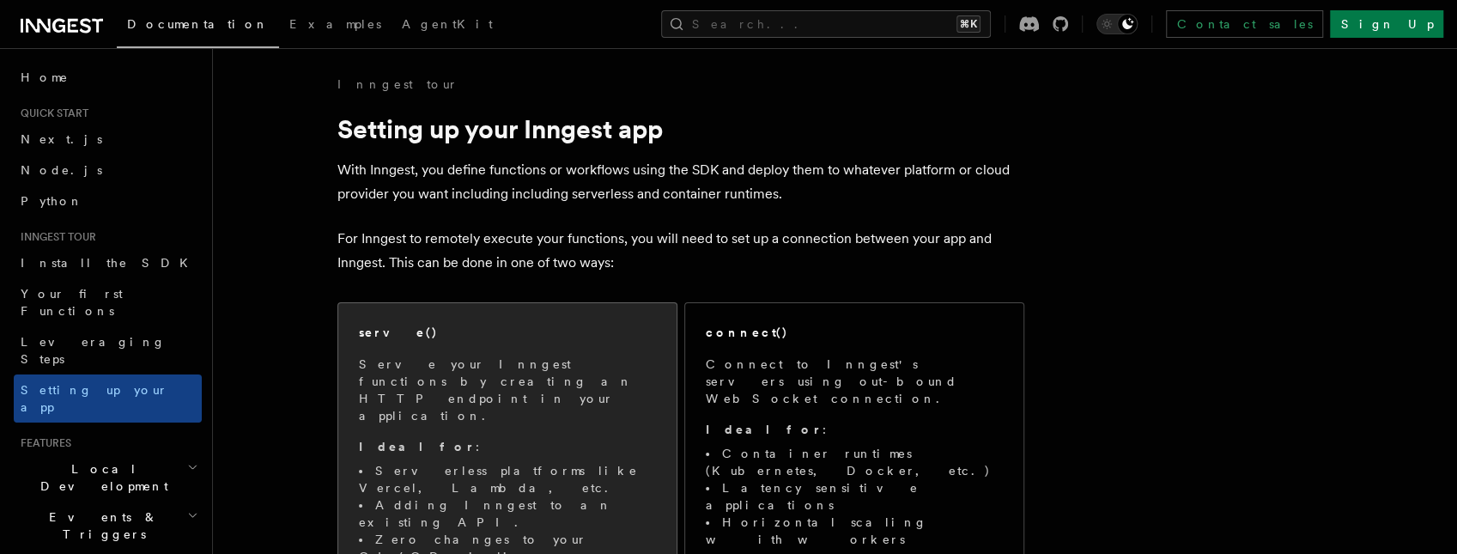
scroll to position [214, 0]
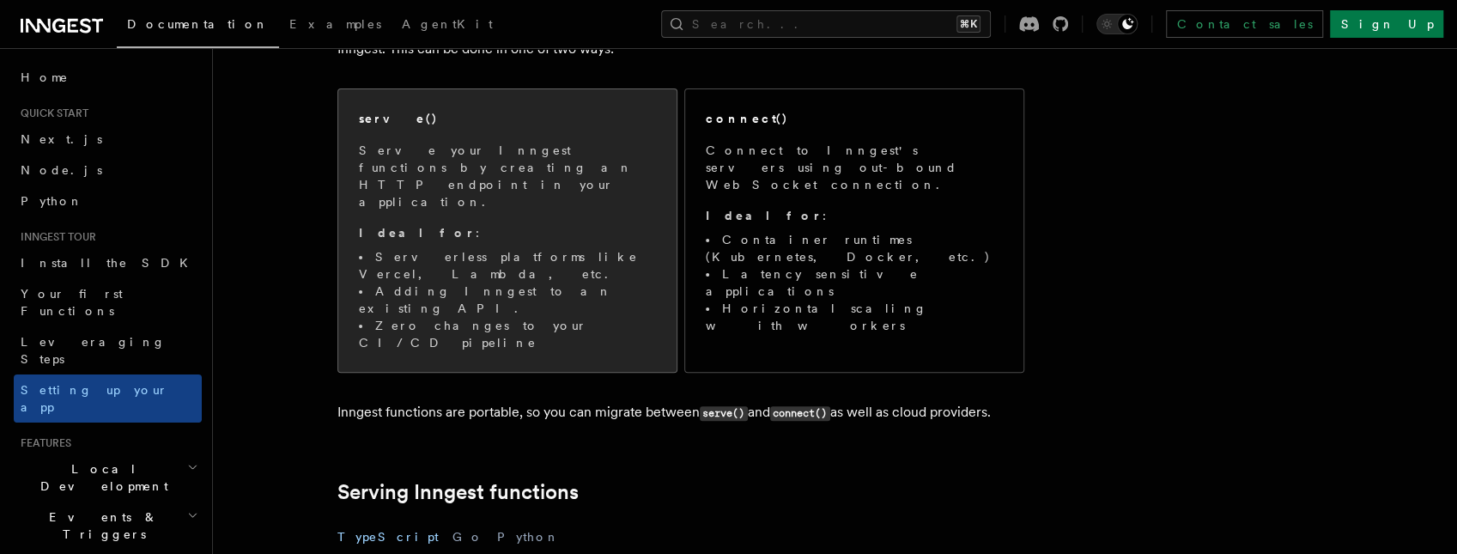
click at [586, 282] on li "Adding Inngest to an existing API." at bounding box center [507, 299] width 297 height 34
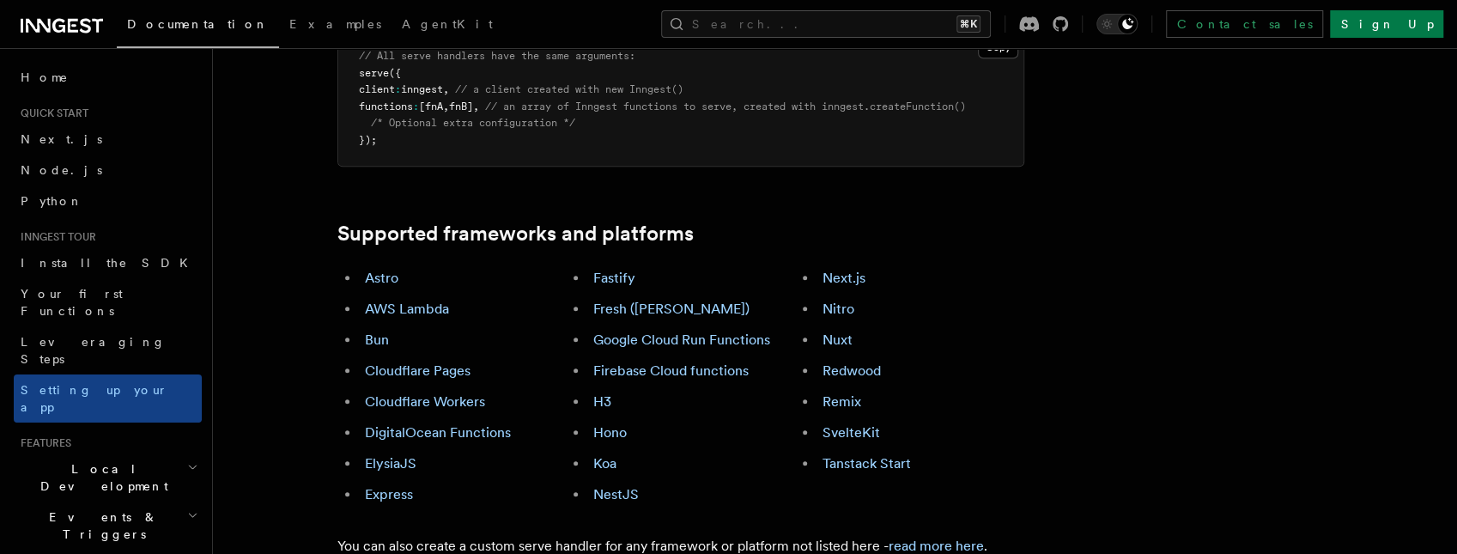
scroll to position [945, 0]
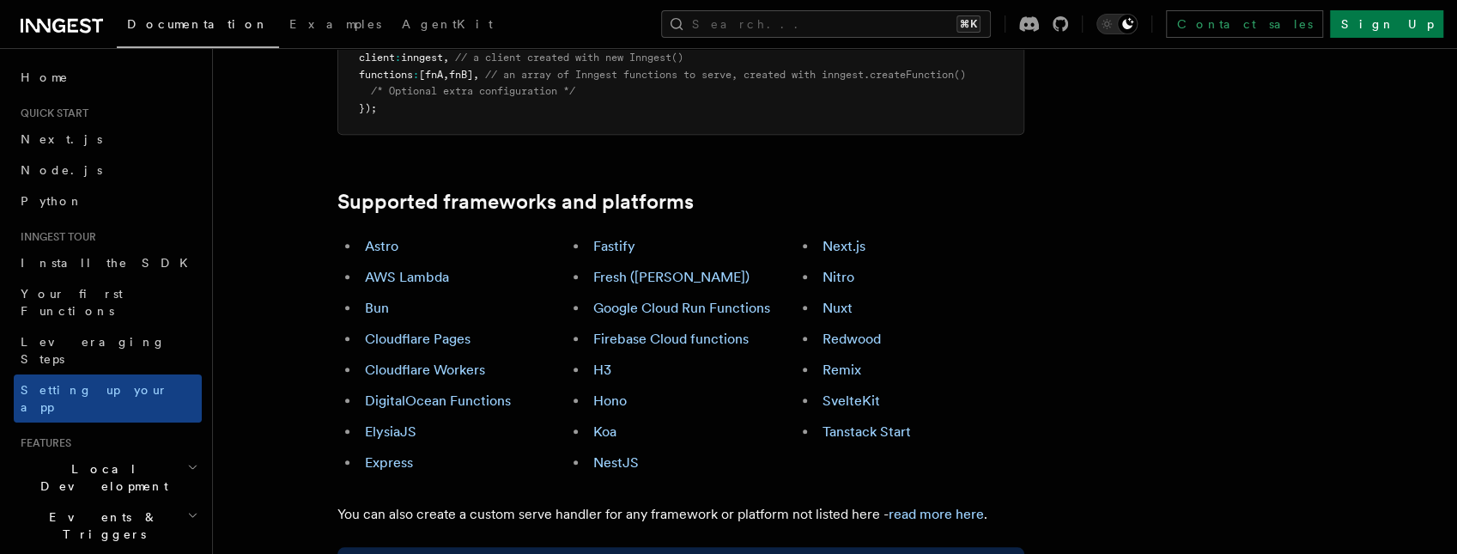
click at [485, 358] on li "Cloudflare Workers" at bounding box center [463, 370] width 207 height 24
click at [480, 361] on link "Cloudflare Workers" at bounding box center [425, 369] width 120 height 16
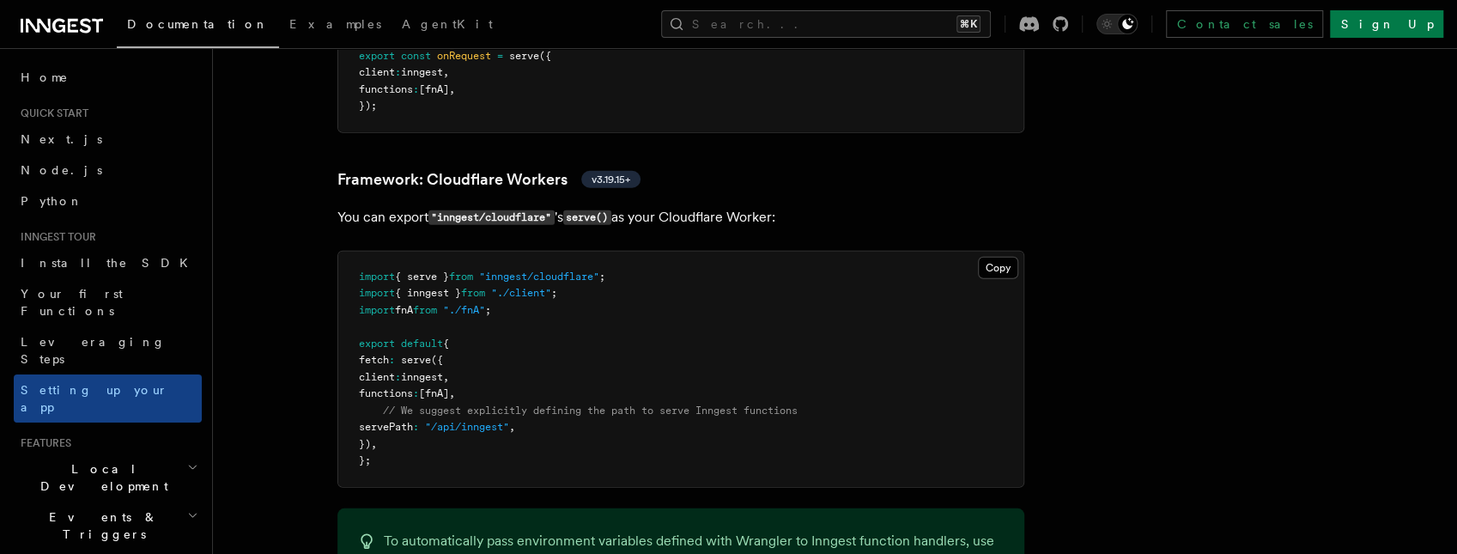
scroll to position [2966, 0]
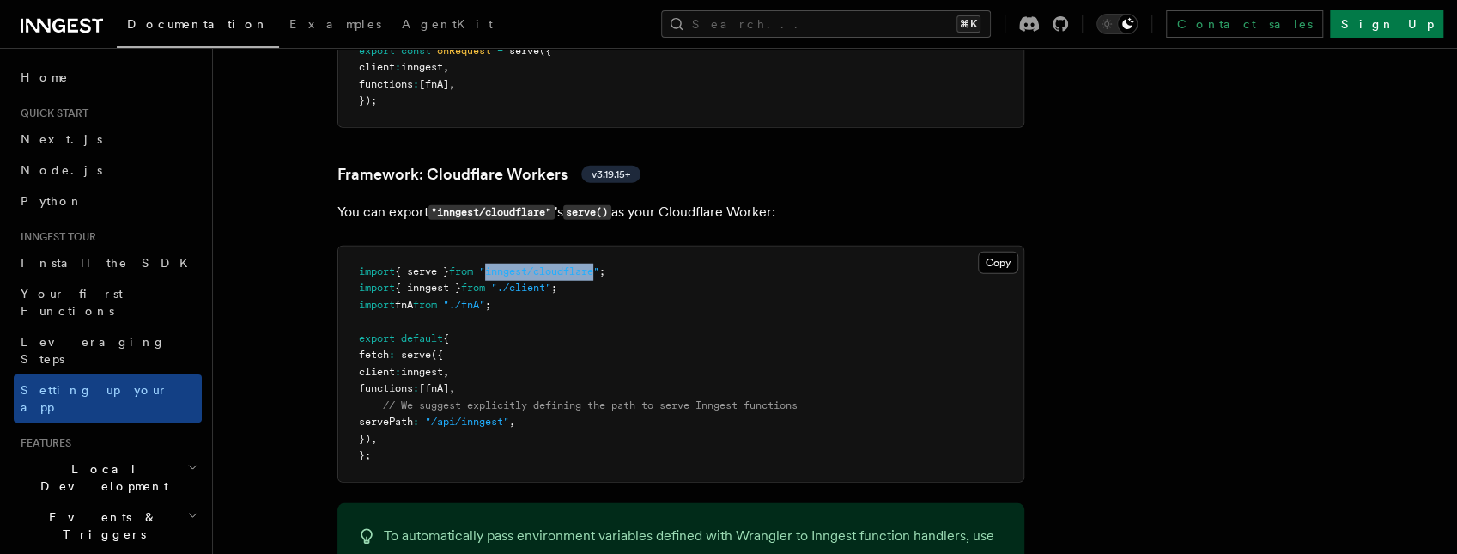
drag, startPoint x: 501, startPoint y: 193, endPoint x: 610, endPoint y: 197, distance: 109.1
click at [599, 265] on span ""inngest/cloudflare"" at bounding box center [539, 271] width 120 height 12
copy span "inngest/cloudflare"
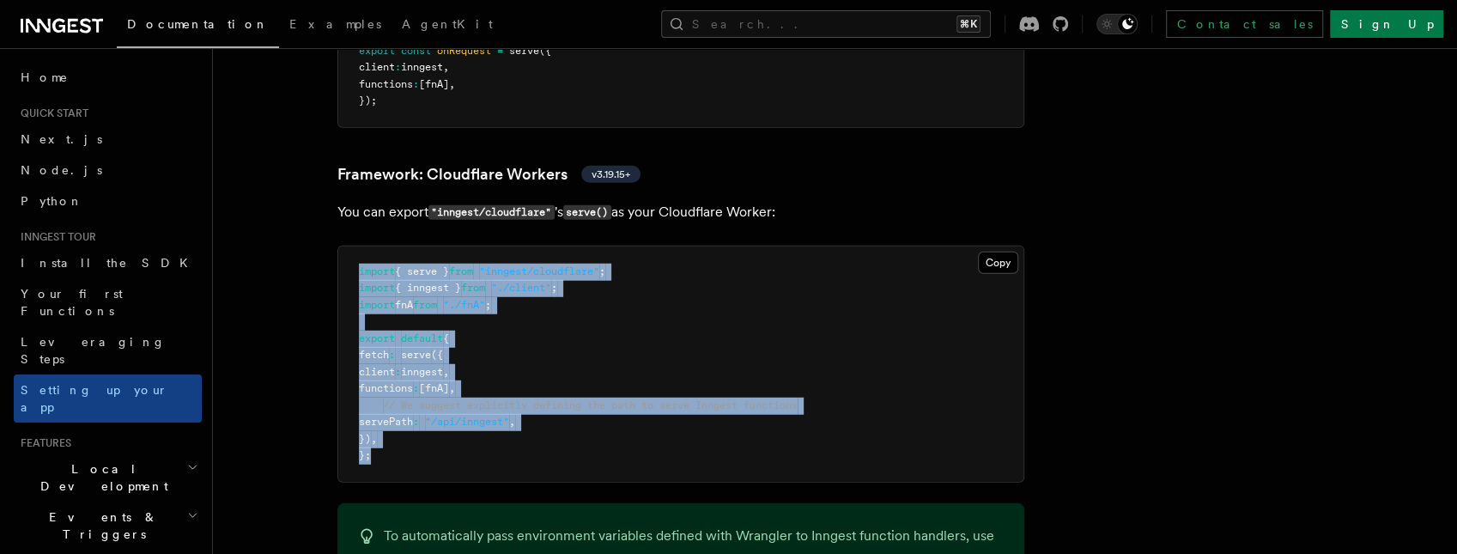
drag, startPoint x: 354, startPoint y: 191, endPoint x: 480, endPoint y: 388, distance: 233.6
click at [480, 388] on pre "import { serve } from "inngest/cloudflare" ; import { inngest } from "./client"…" at bounding box center [680, 363] width 685 height 235
copy code "import { serve } from "inngest/cloudflare" ; import { inngest } from "./client"…"
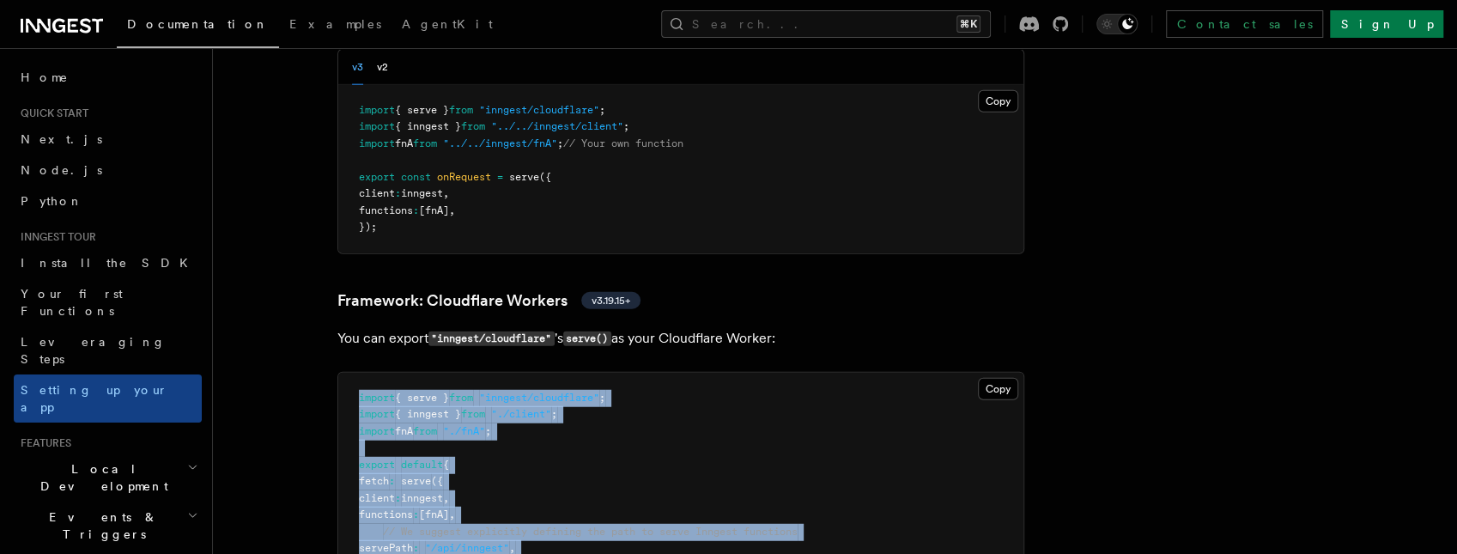
scroll to position [2972, 0]
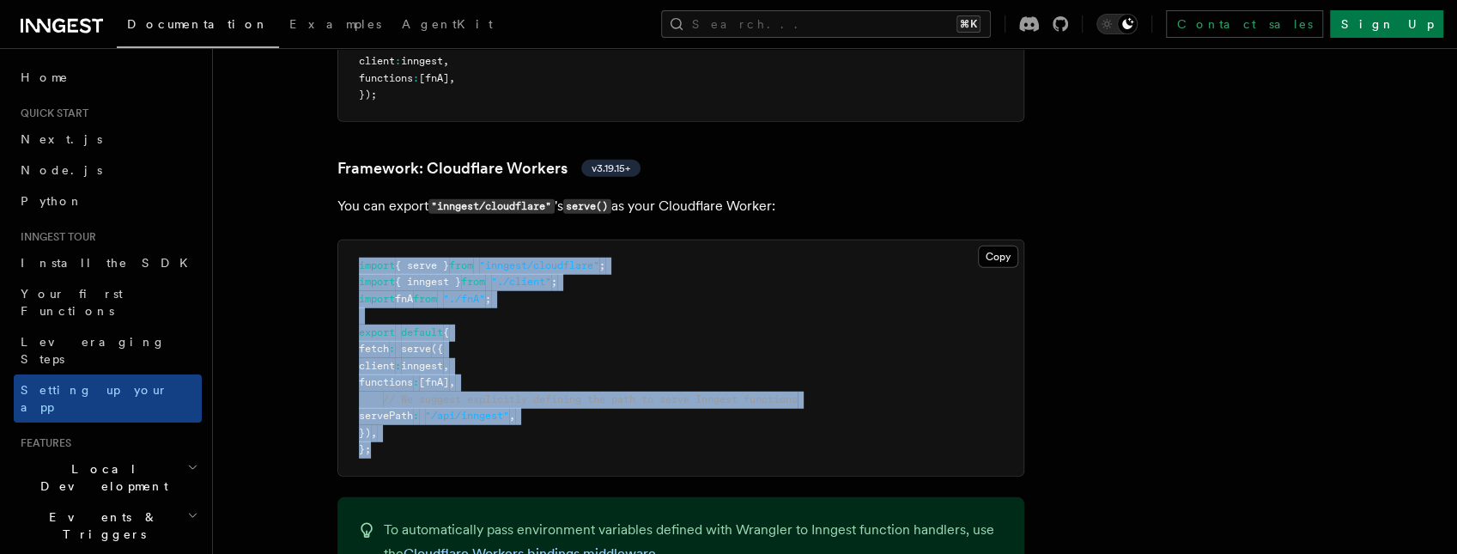
click at [537, 279] on pre "import { serve } from "inngest/cloudflare" ; import { inngest } from "./client"…" at bounding box center [680, 357] width 685 height 235
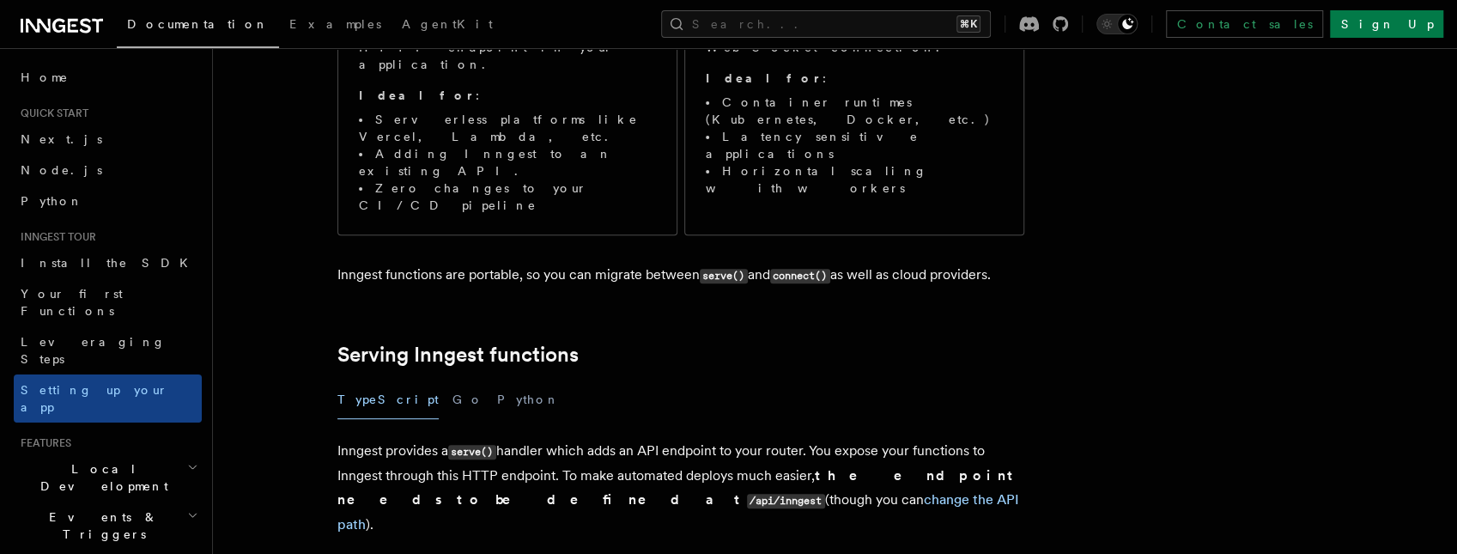
scroll to position [598, 0]
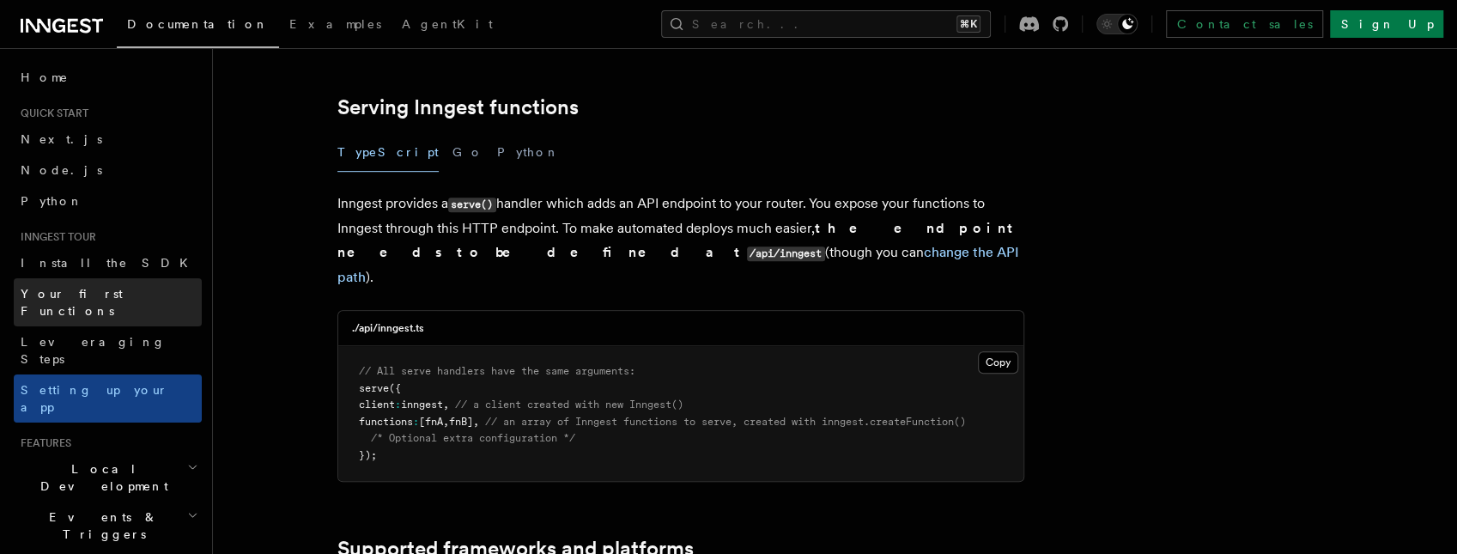
click at [144, 300] on link "Your first Functions" at bounding box center [108, 302] width 188 height 48
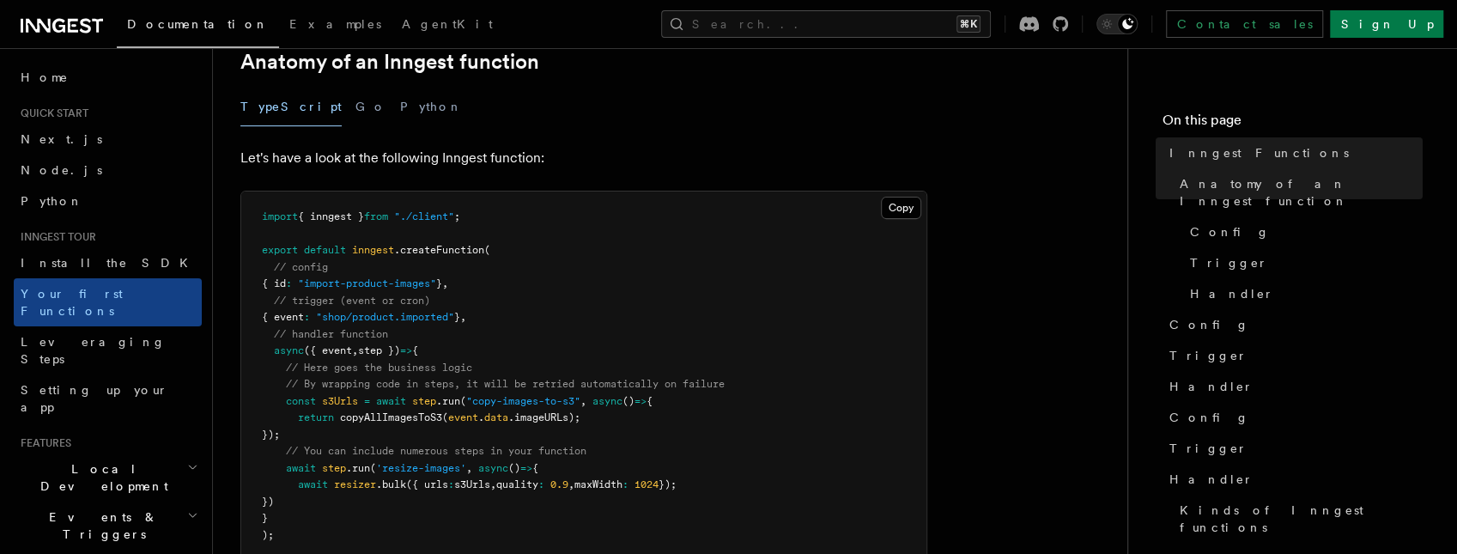
scroll to position [338, 0]
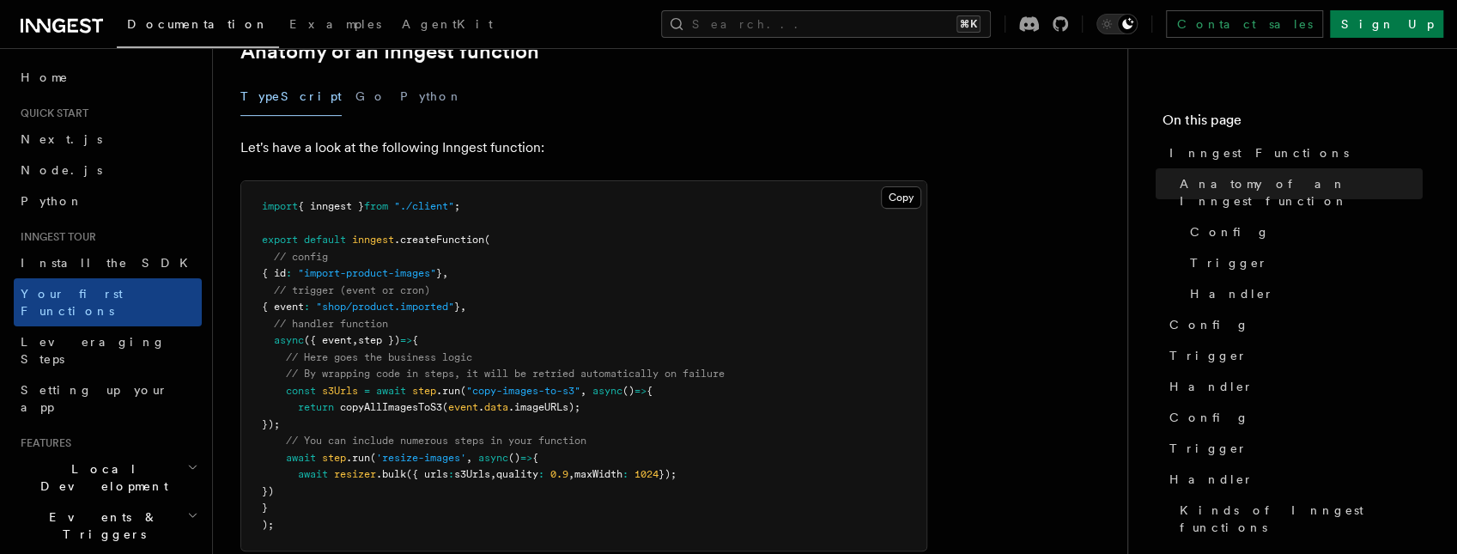
drag, startPoint x: 264, startPoint y: 211, endPoint x: 410, endPoint y: 489, distance: 314.1
click at [410, 489] on pre "import { inngest } from "./client" ; export default inngest .createFunction ( /…" at bounding box center [583, 365] width 685 height 369
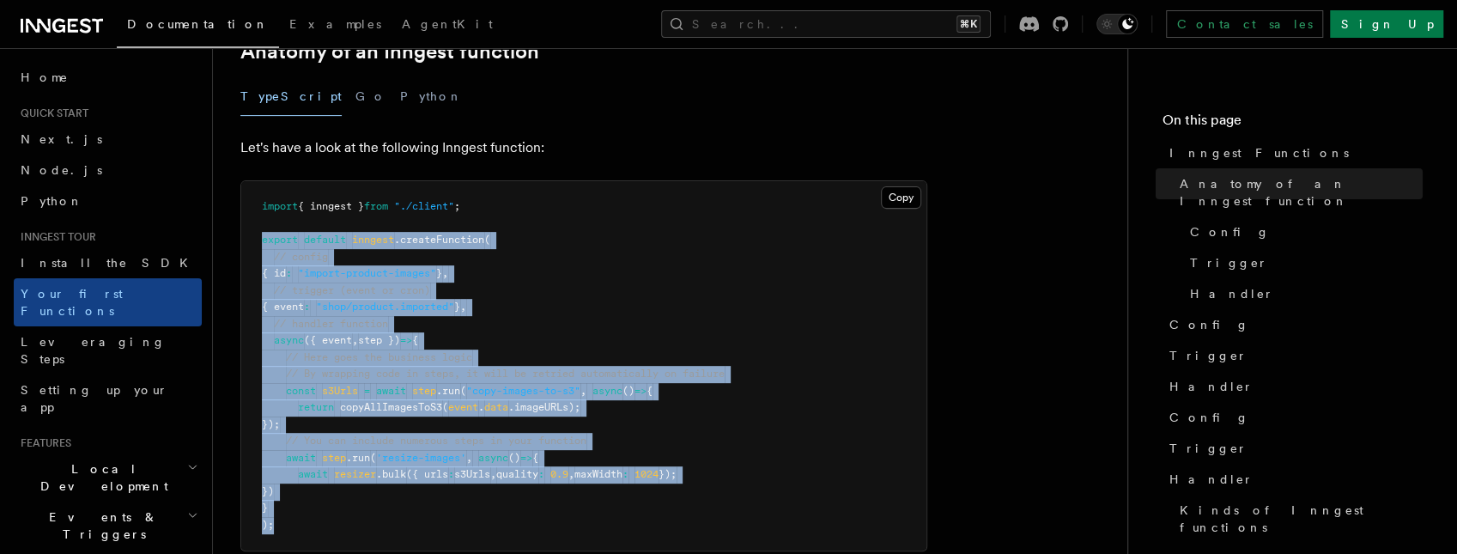
click at [381, 495] on pre "import { inngest } from "./client" ; export default inngest .createFunction ( /…" at bounding box center [583, 365] width 685 height 369
copy code "export default inngest .createFunction ( // config { id : "import-product-image…"
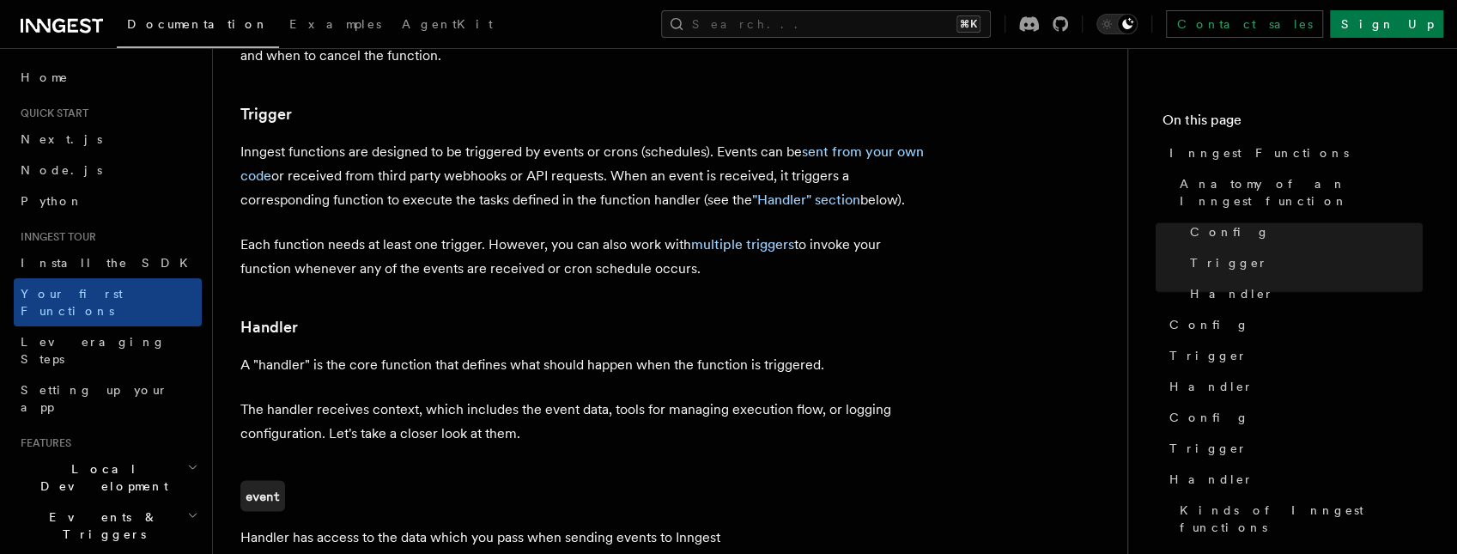
scroll to position [1763, 0]
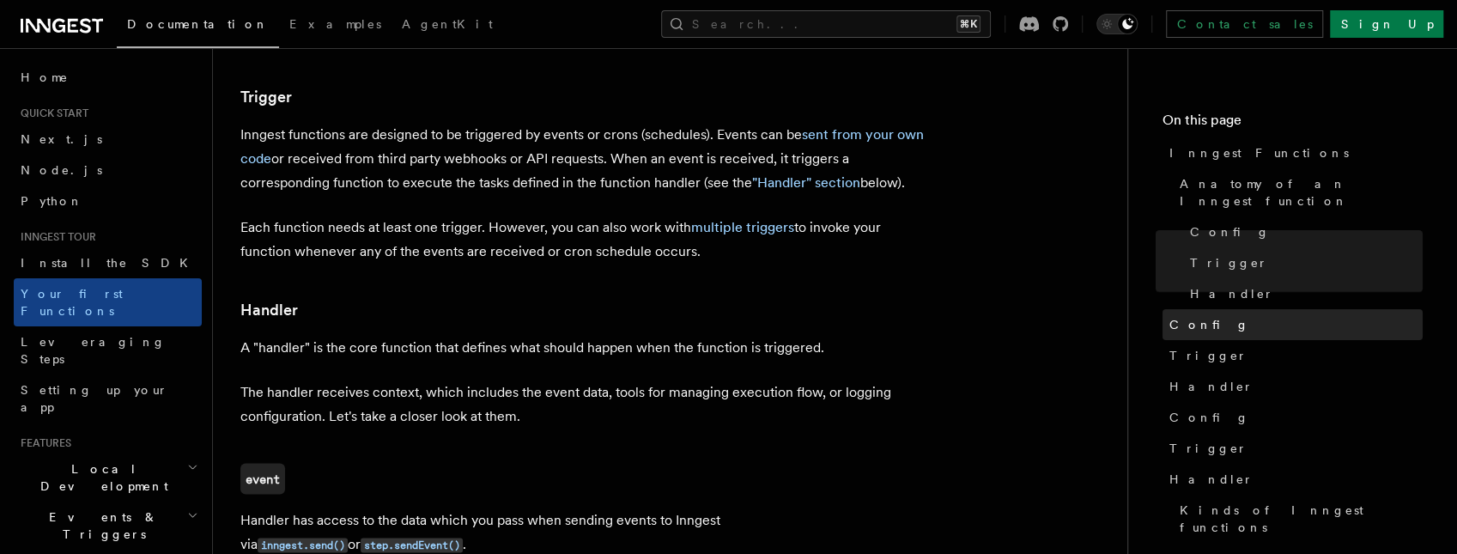
click at [1217, 309] on link "Config" at bounding box center [1292, 324] width 260 height 31
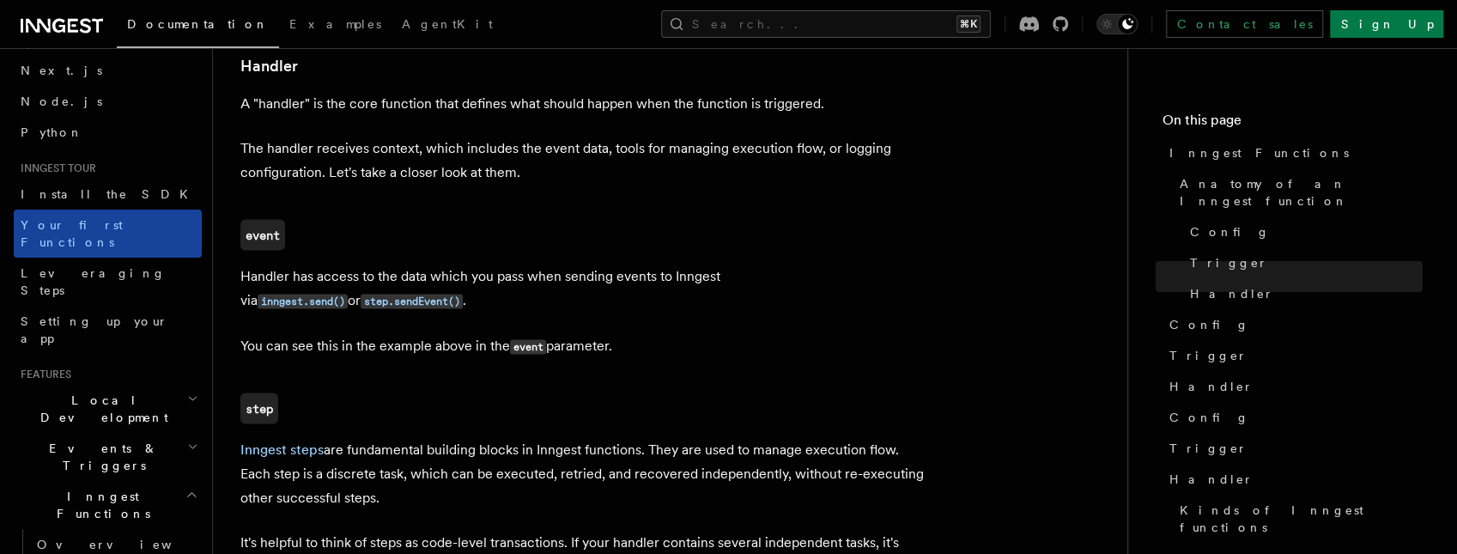
scroll to position [55, 0]
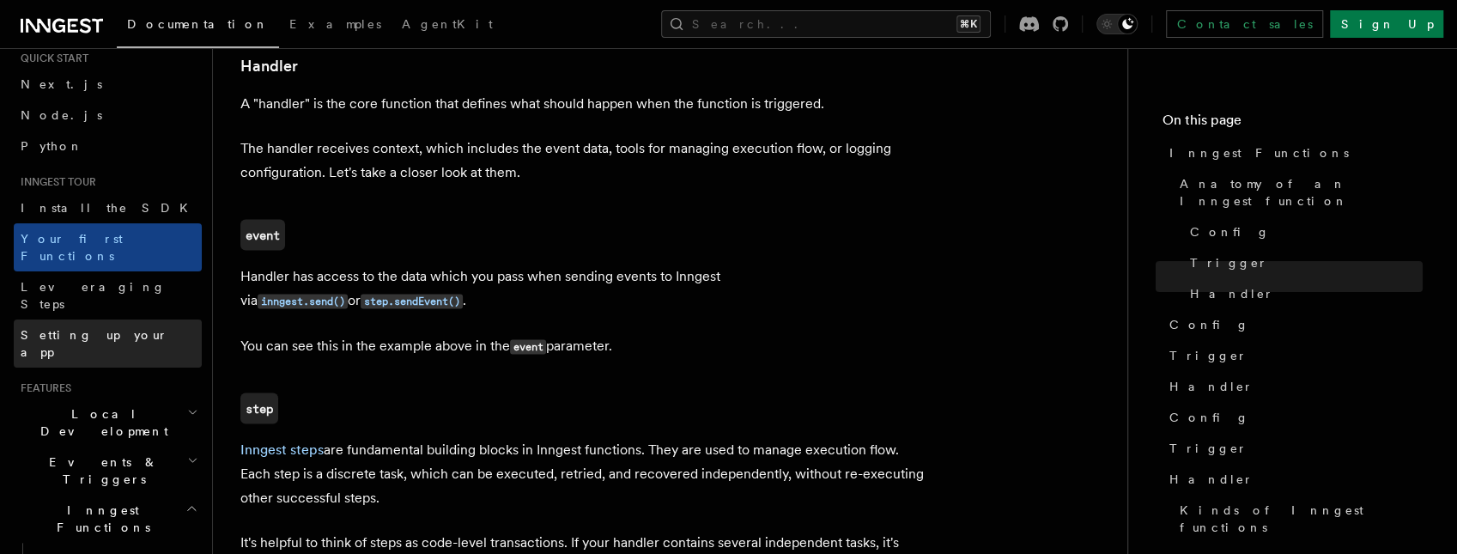
click at [97, 328] on span "Setting up your app" at bounding box center [95, 343] width 148 height 31
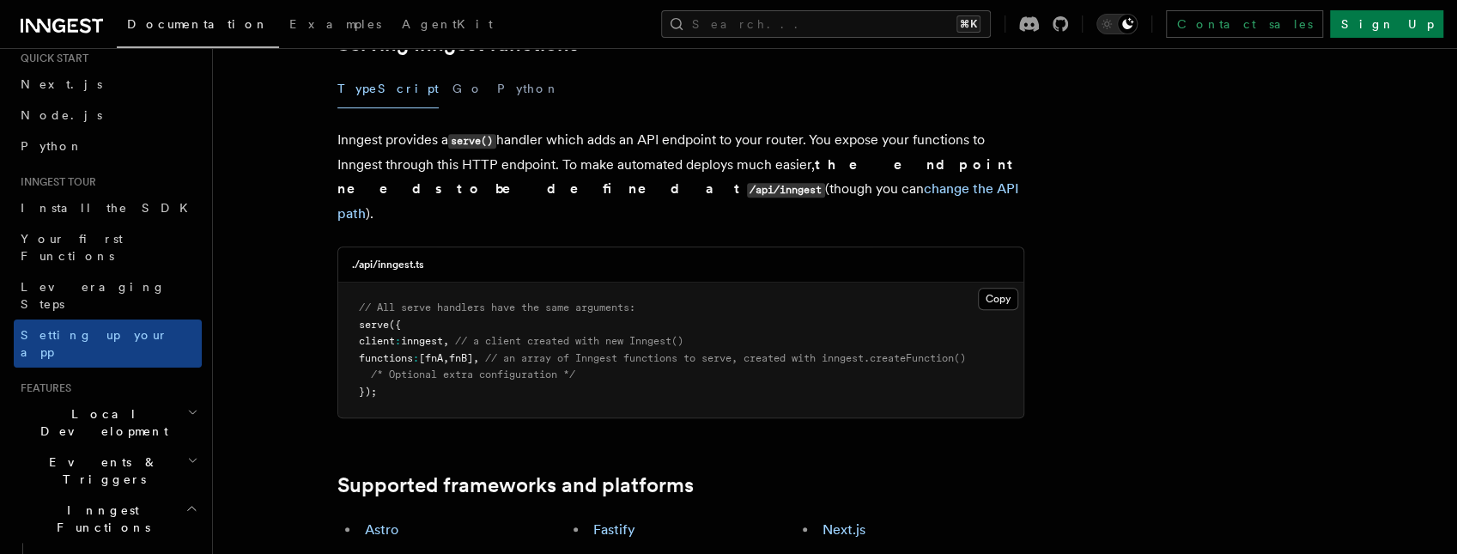
scroll to position [901, 0]
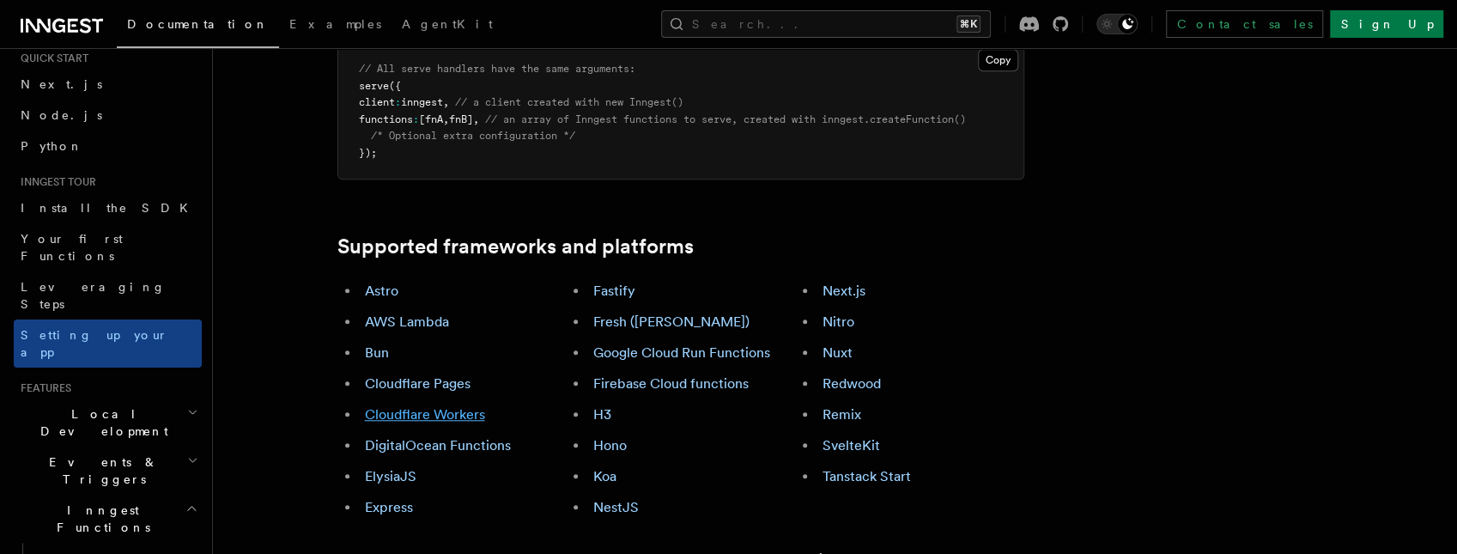
click at [425, 406] on link "Cloudflare Workers" at bounding box center [425, 414] width 120 height 16
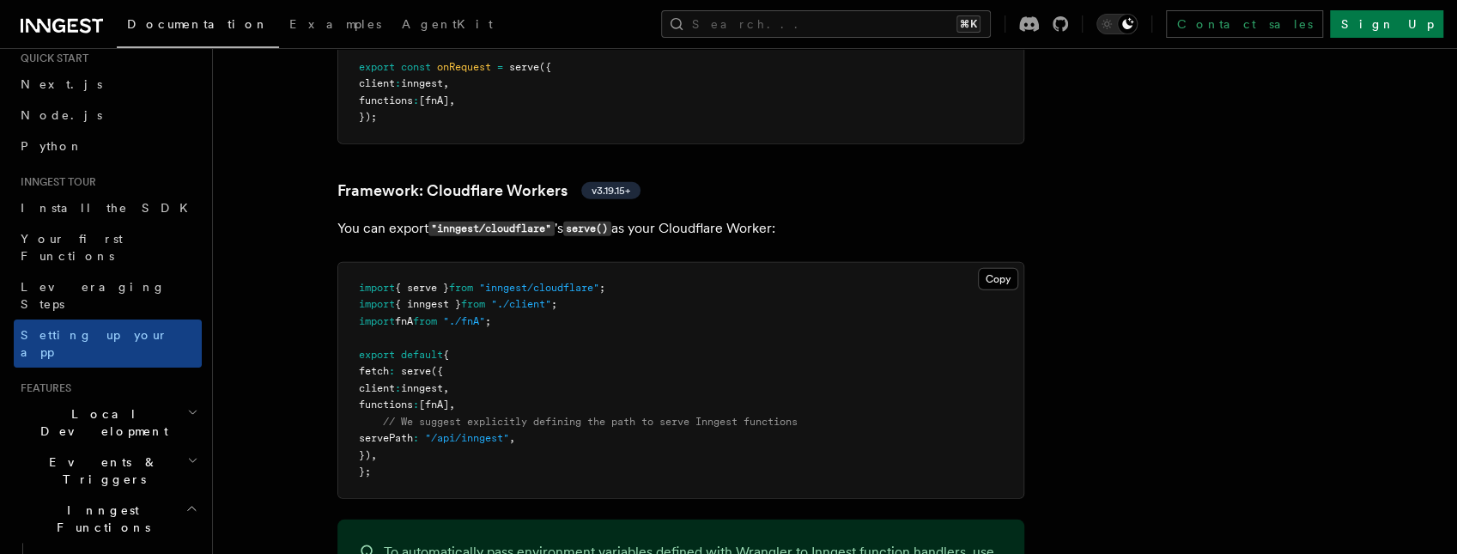
scroll to position [2966, 0]
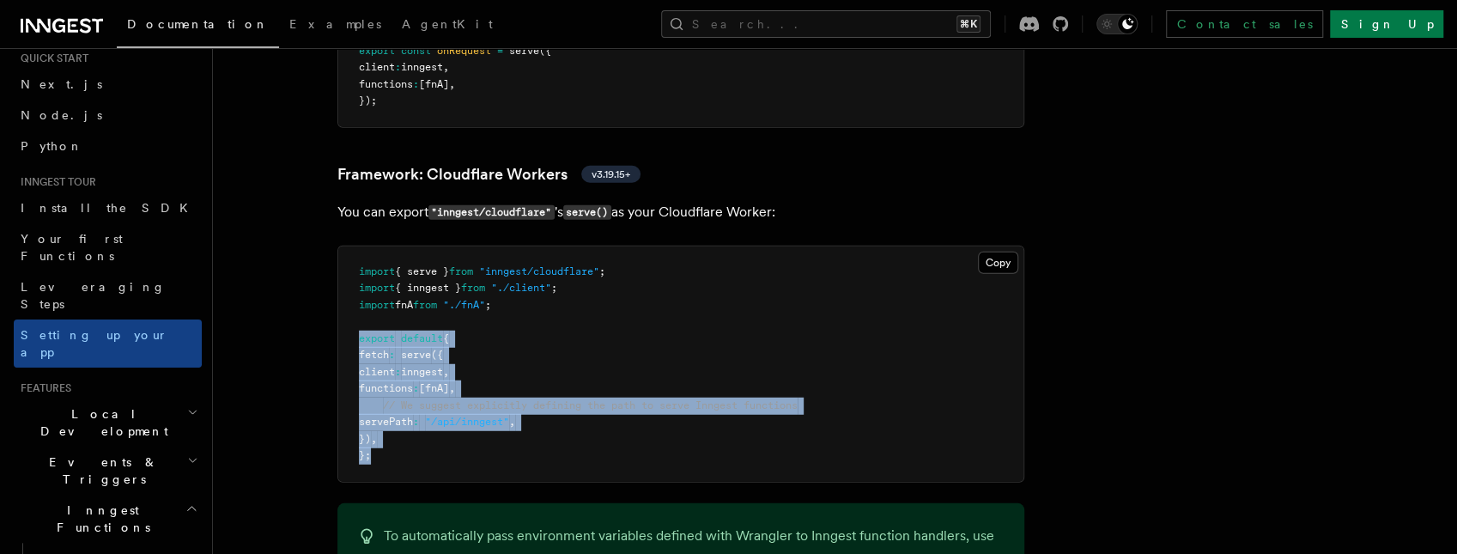
drag, startPoint x: 355, startPoint y: 263, endPoint x: 419, endPoint y: 373, distance: 127.7
click at [419, 373] on pre "import { serve } from "inngest/cloudflare" ; import { inngest } from "./client"…" at bounding box center [680, 363] width 685 height 235
copy code "export default { fetch : serve ({ client : inngest , functions : [fnA] , // We …"
click at [413, 386] on pre "import { serve } from "inngest/cloudflare" ; import { inngest } from "./client"…" at bounding box center [680, 363] width 685 height 235
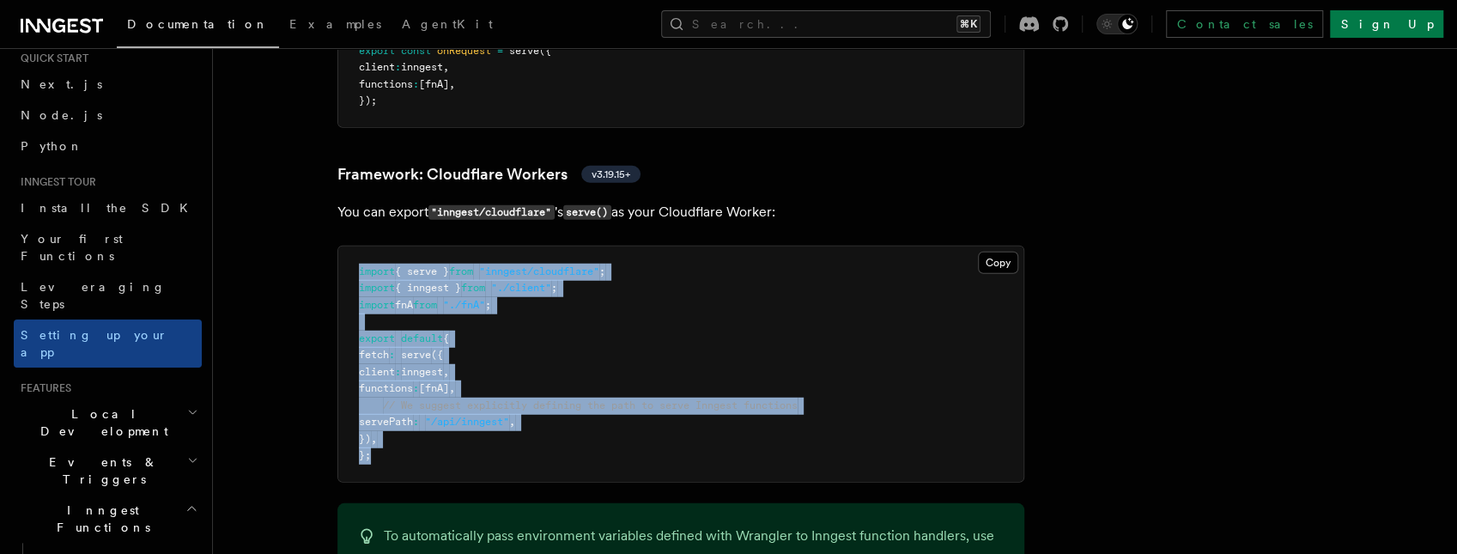
drag, startPoint x: 406, startPoint y: 385, endPoint x: 344, endPoint y: 194, distance: 201.2
click at [344, 246] on pre "import { serve } from "inngest/cloudflare" ; import { inngest } from "./client"…" at bounding box center [680, 363] width 685 height 235
copy code "import { serve } from "inngest/cloudflare" ; import { inngest } from "./client"…"
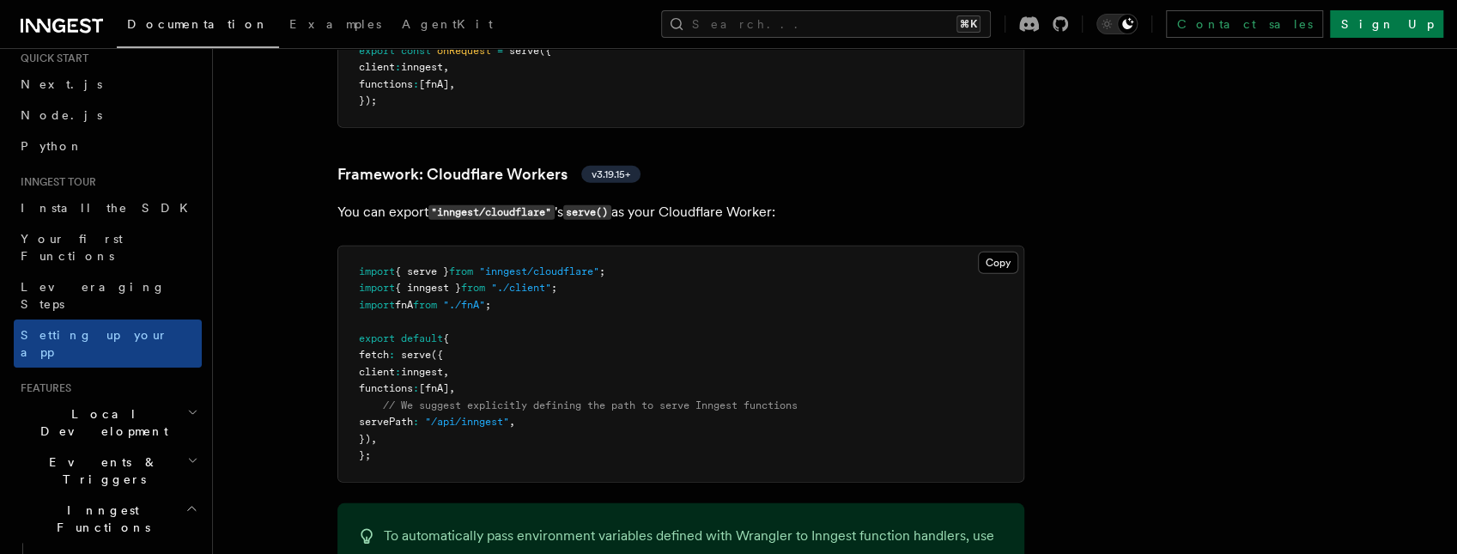
click at [737, 162] on h3 "Framework: Cloudflare Workers v3.19.15+" at bounding box center [680, 174] width 687 height 24
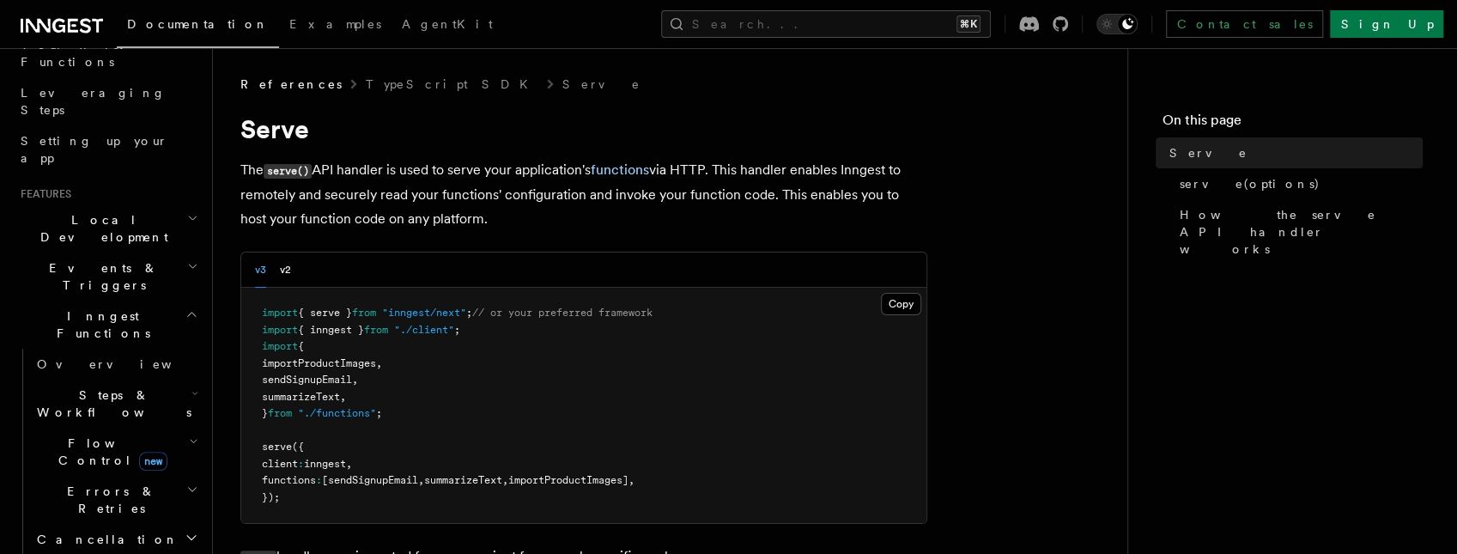
scroll to position [3, 0]
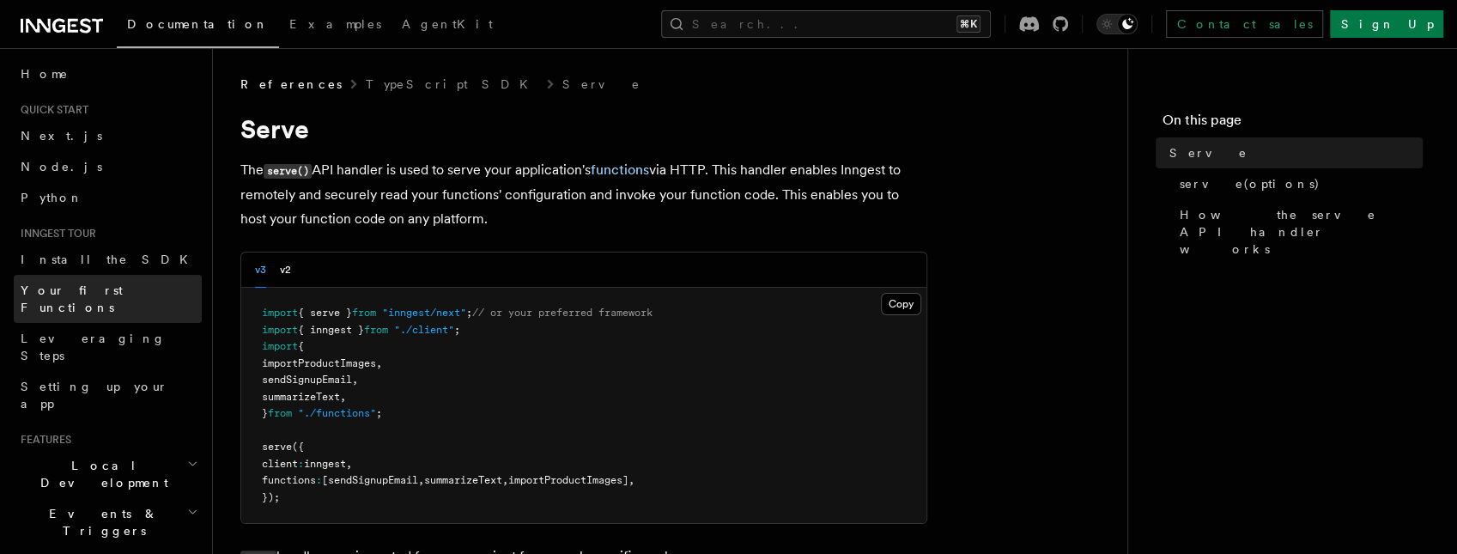
click at [95, 288] on span "Your first Functions" at bounding box center [72, 298] width 102 height 31
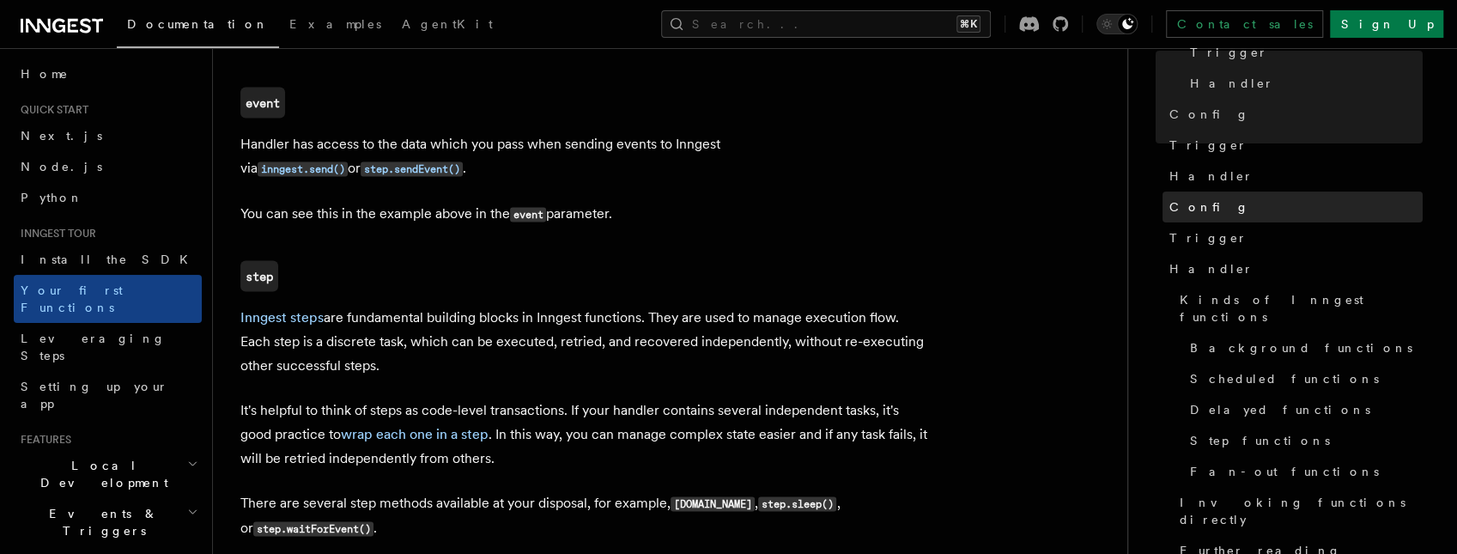
scroll to position [211, 0]
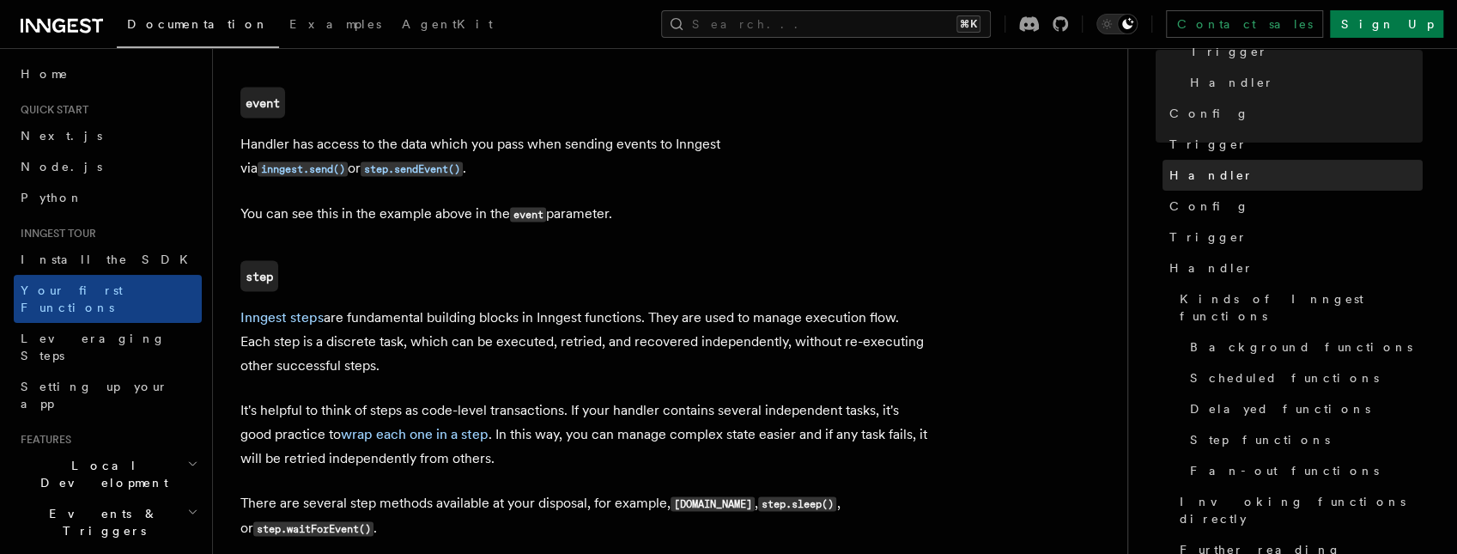
click at [1210, 167] on span "Handler" at bounding box center [1211, 175] width 84 height 17
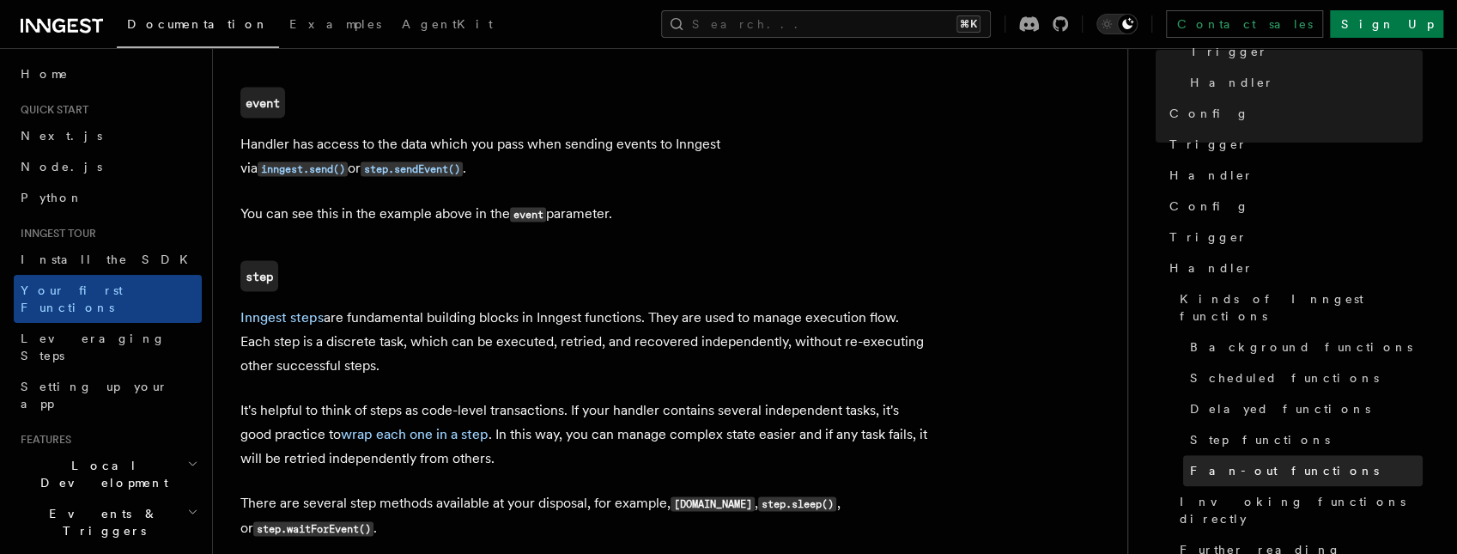
click at [1230, 462] on span "Fan-out functions" at bounding box center [1284, 470] width 189 height 17
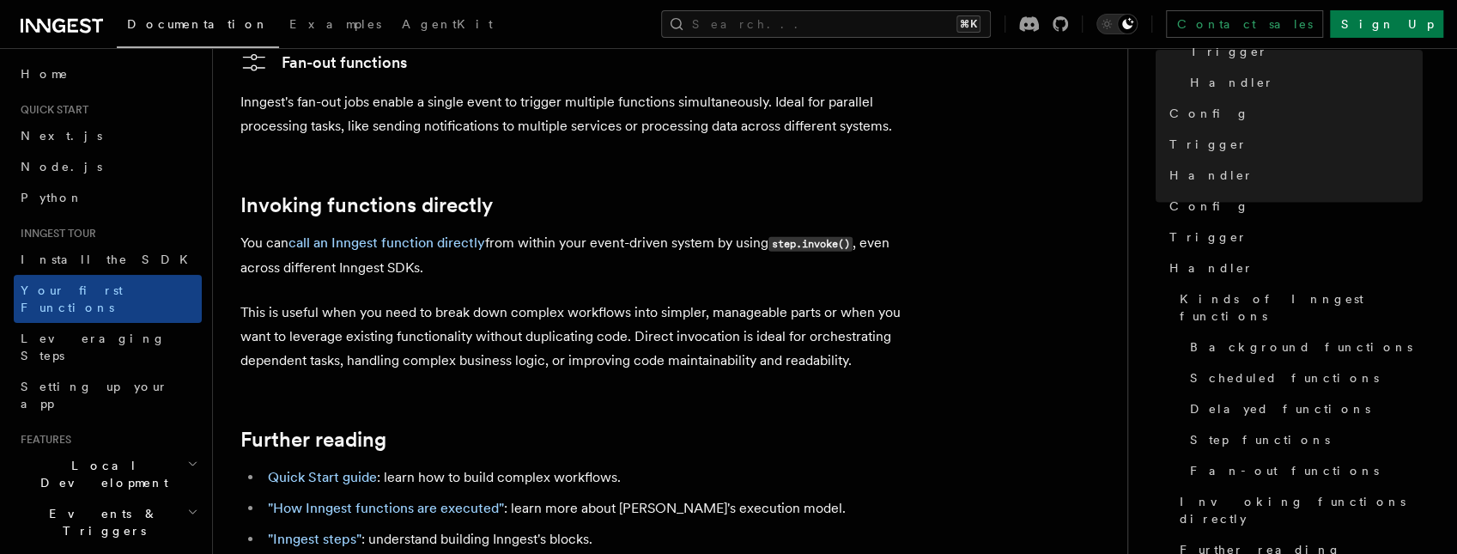
scroll to position [3441, 0]
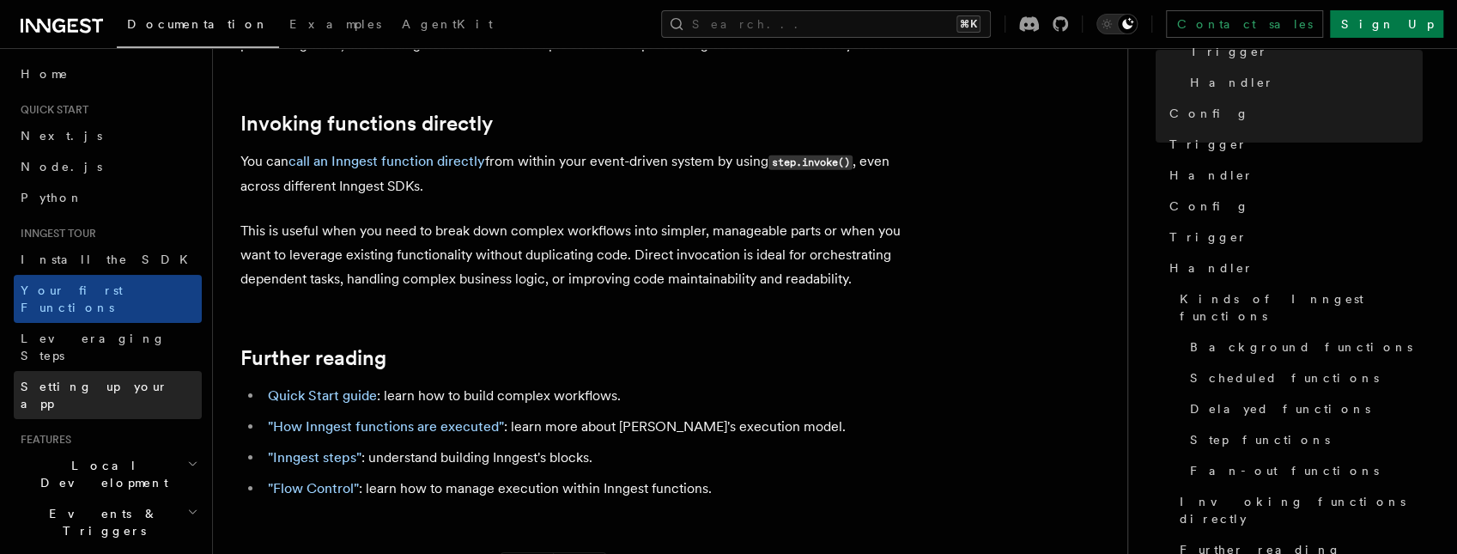
click at [125, 379] on span "Setting up your app" at bounding box center [95, 394] width 148 height 31
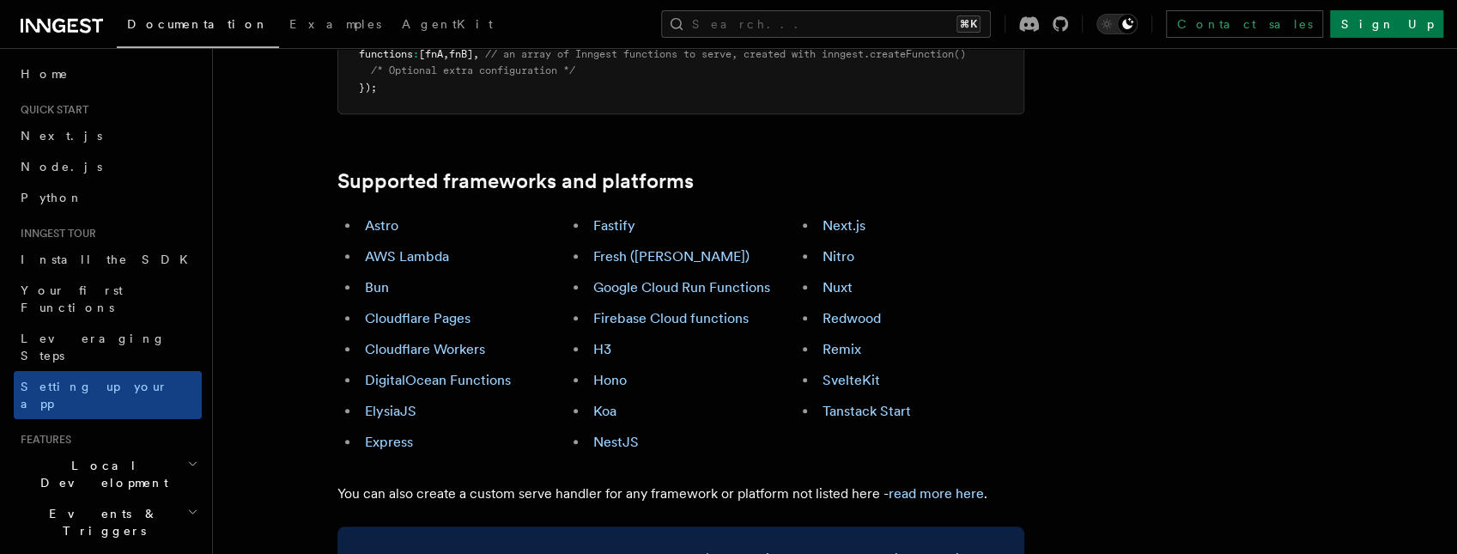
scroll to position [967, 0]
click at [450, 337] on li "Cloudflare Workers" at bounding box center [463, 349] width 207 height 24
click at [457, 340] on link "Cloudflare Workers" at bounding box center [425, 348] width 120 height 16
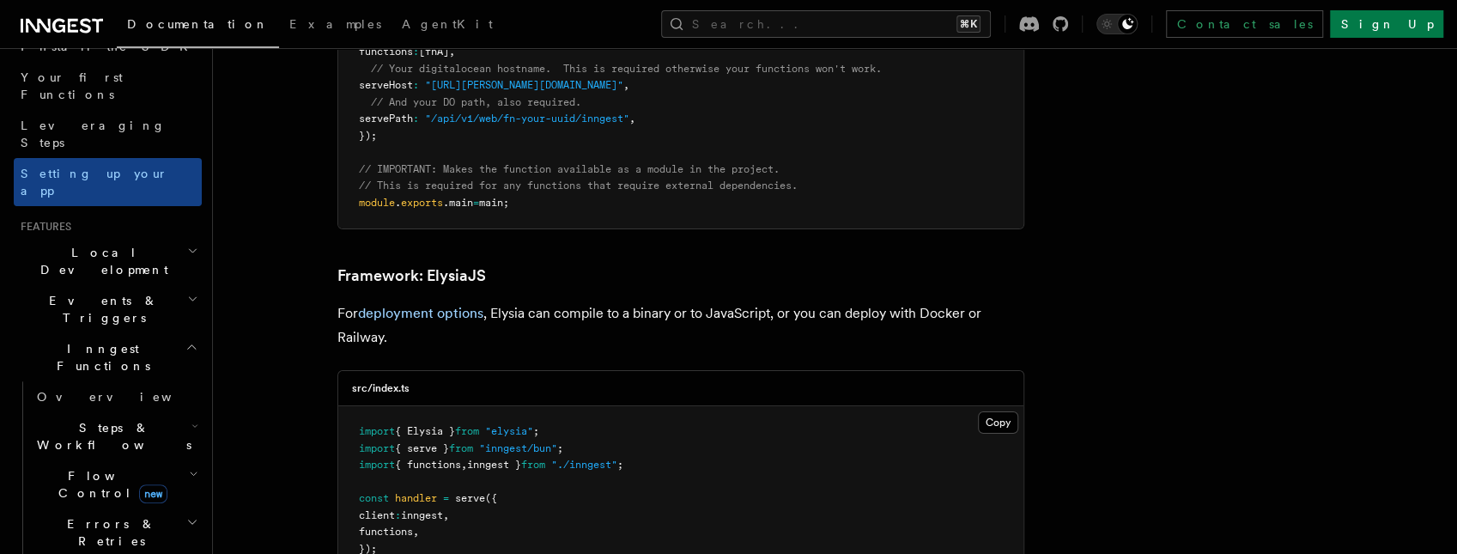
scroll to position [222, 0]
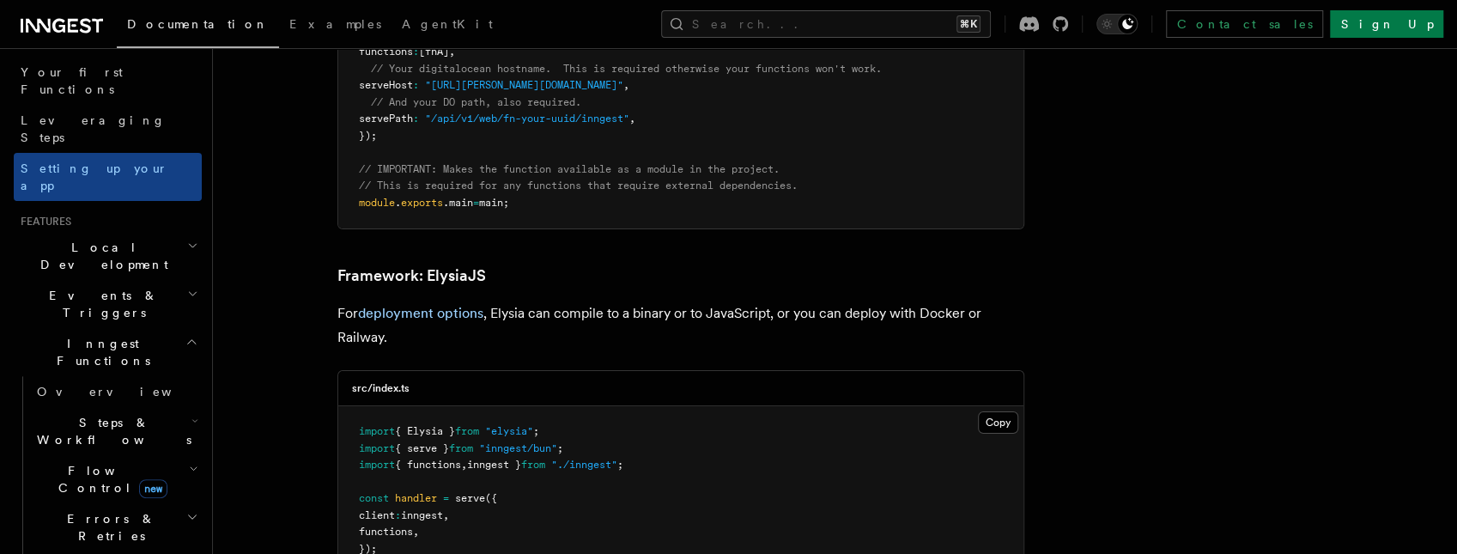
click at [109, 280] on h2 "Events & Triggers" at bounding box center [108, 304] width 188 height 48
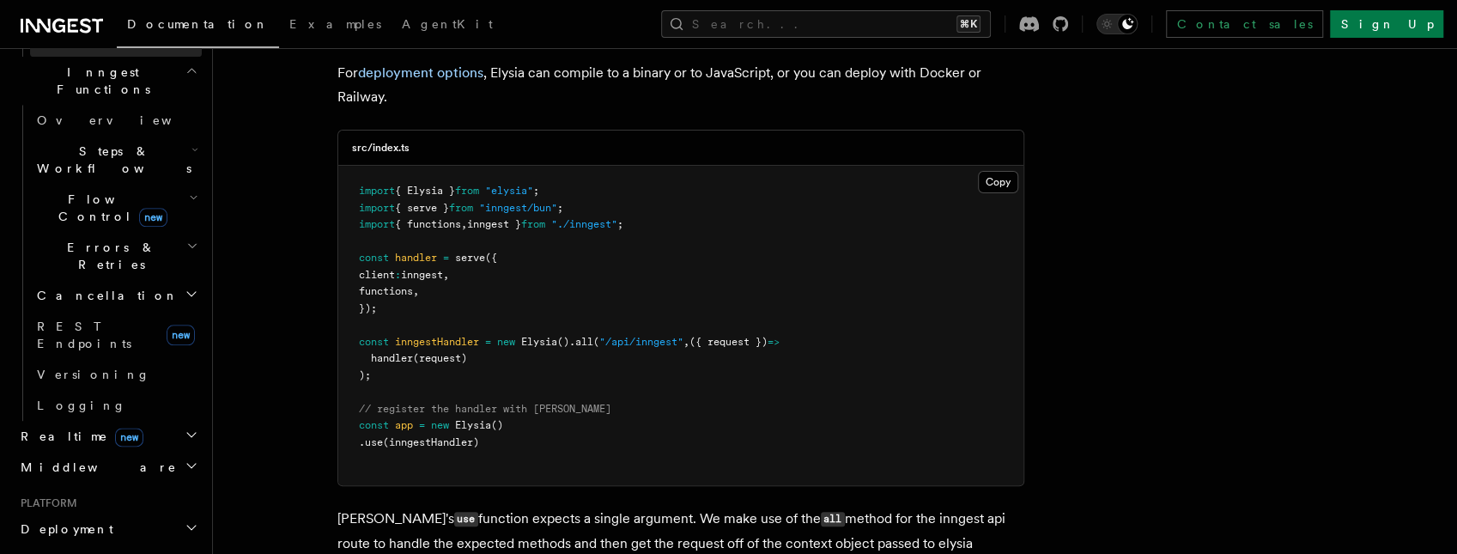
scroll to position [1506, 0]
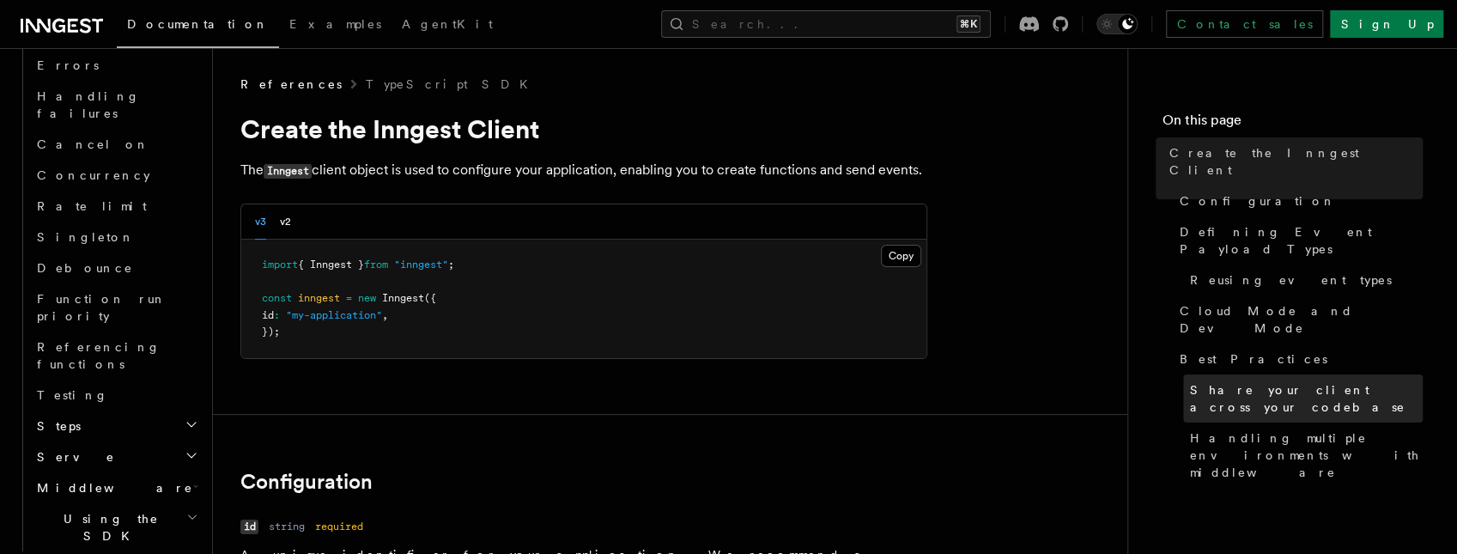
click at [1192, 381] on span "Share your client across your codebase" at bounding box center [1306, 398] width 233 height 34
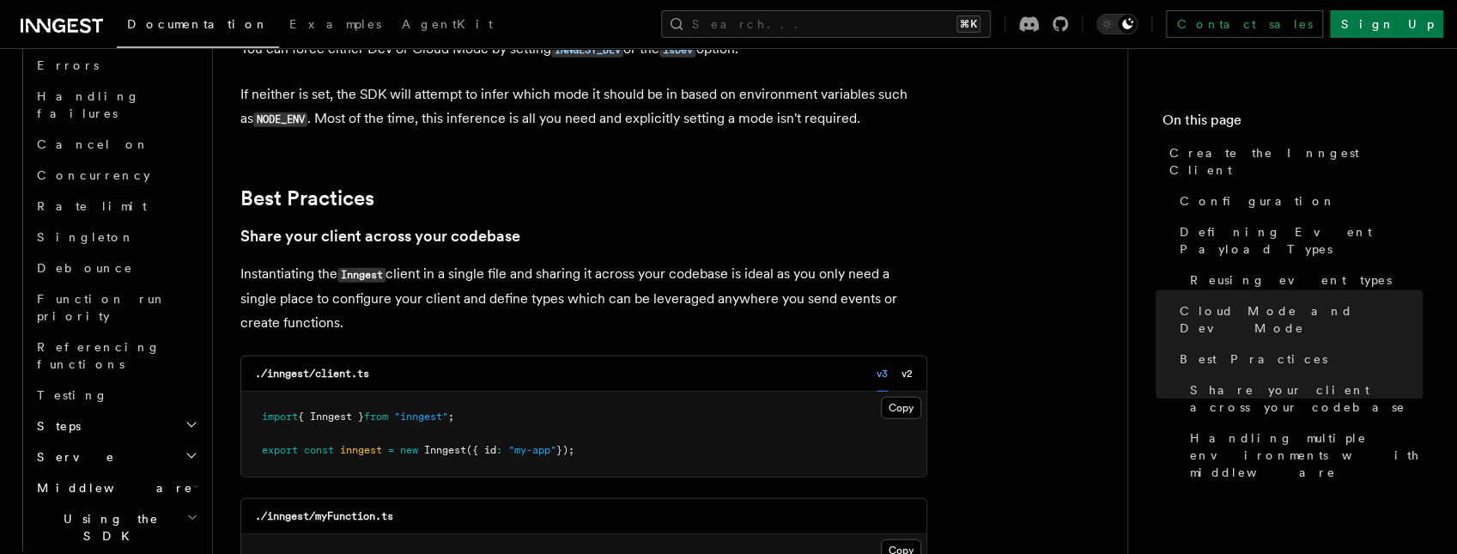
scroll to position [3273, 0]
drag, startPoint x: 254, startPoint y: 273, endPoint x: 626, endPoint y: 316, distance: 374.2
click at [626, 390] on pre "import { Inngest } from "inngest" ; export const inngest = new Inngest ({ id : …" at bounding box center [583, 432] width 685 height 85
copy code "import { Inngest } from "inngest" ; export const inngest = new Inngest ({ id : …"
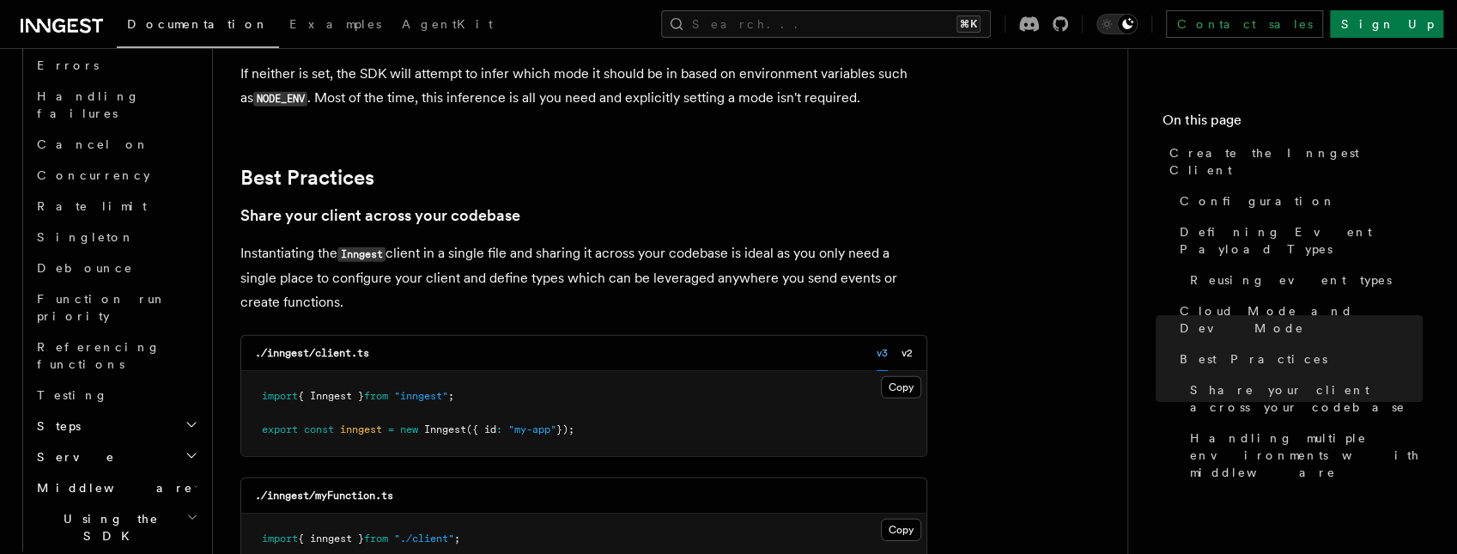
scroll to position [3263, 0]
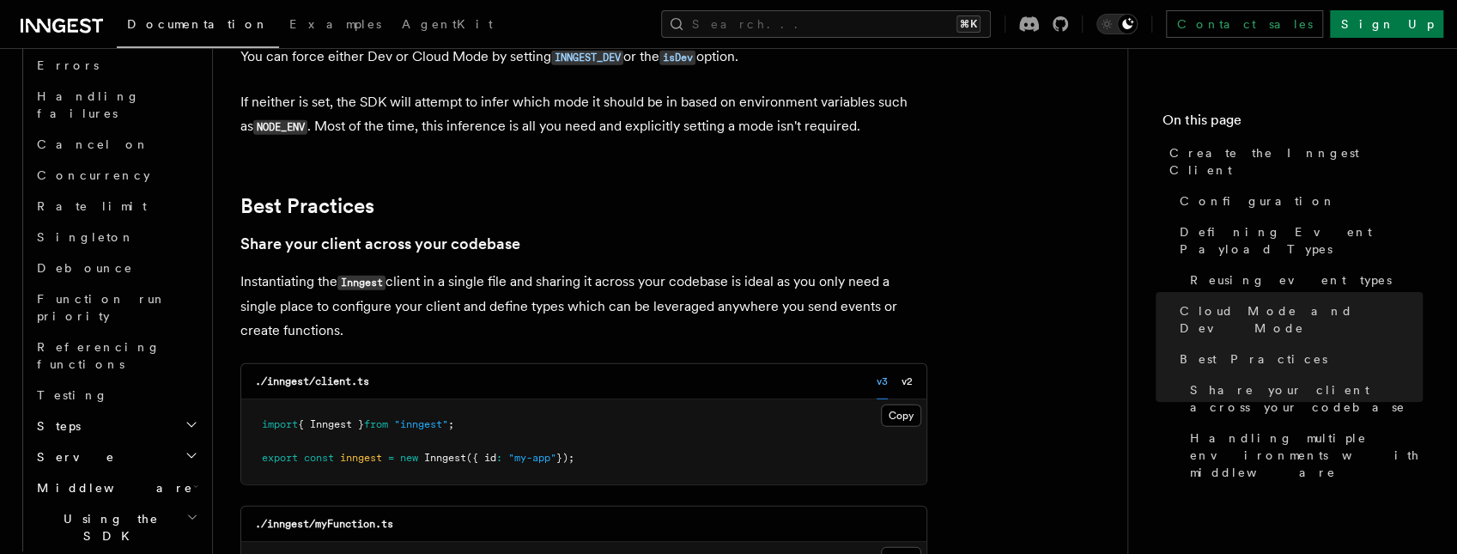
click at [843, 232] on h3 "Share your client across your codebase" at bounding box center [583, 244] width 687 height 24
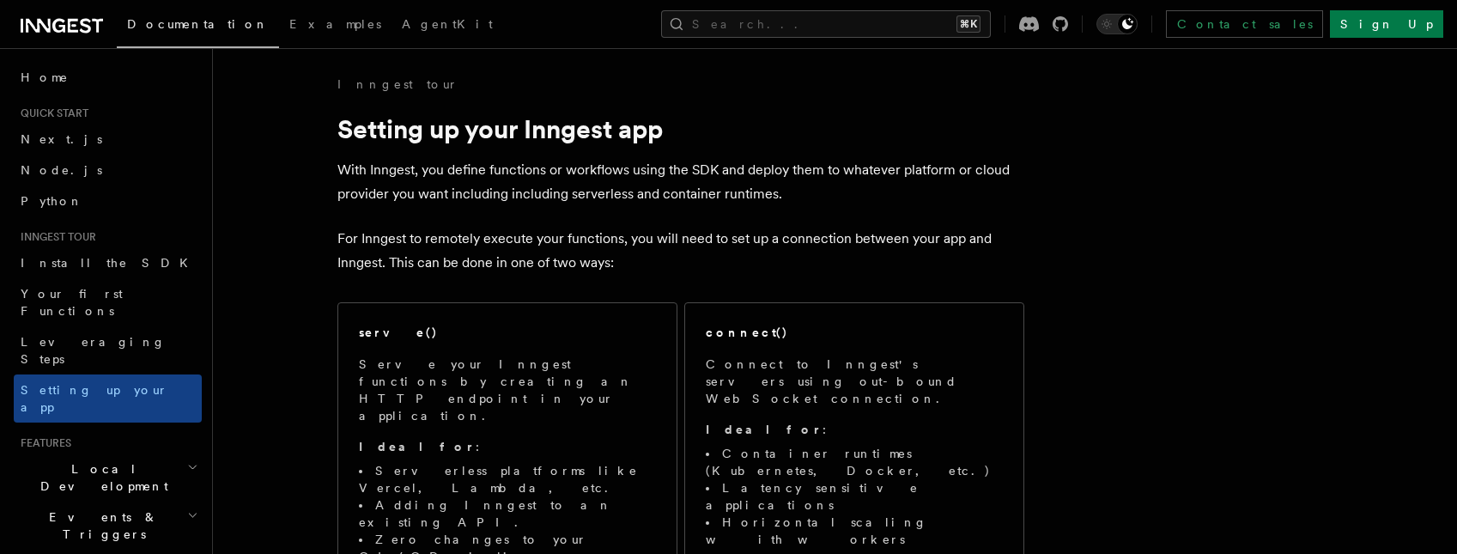
scroll to position [2966, 0]
